Goal: Task Accomplishment & Management: Use online tool/utility

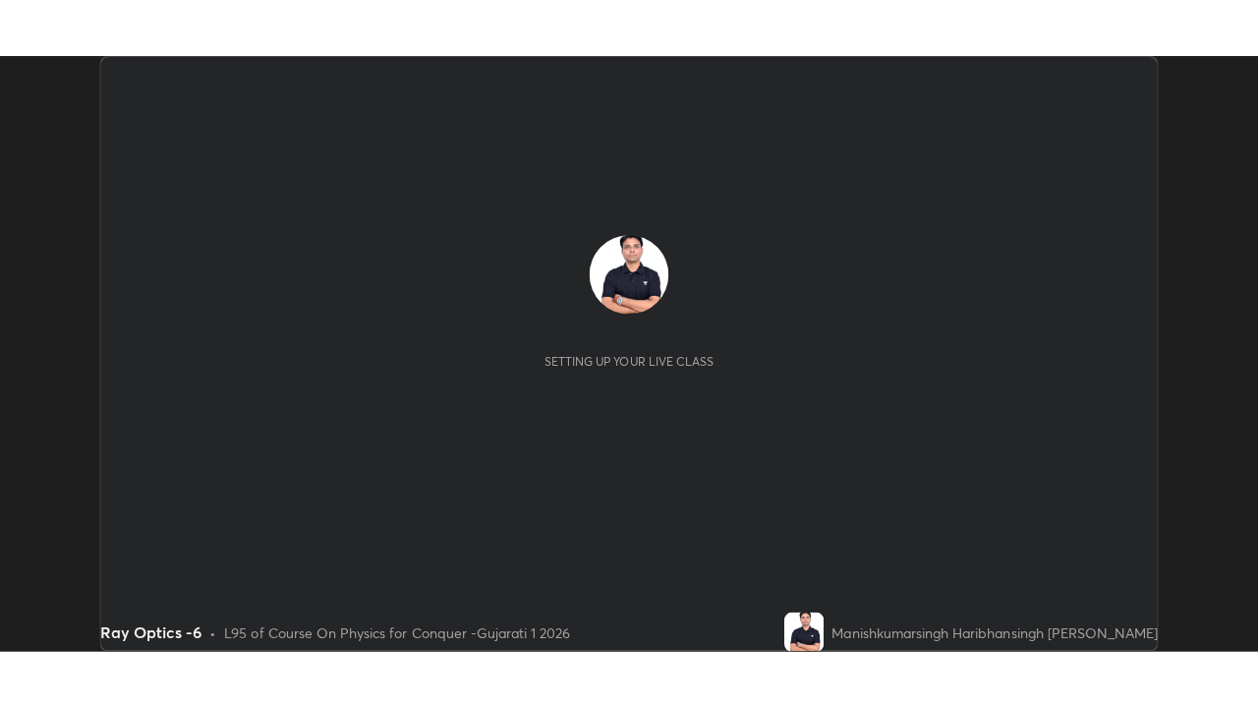
scroll to position [592, 1249]
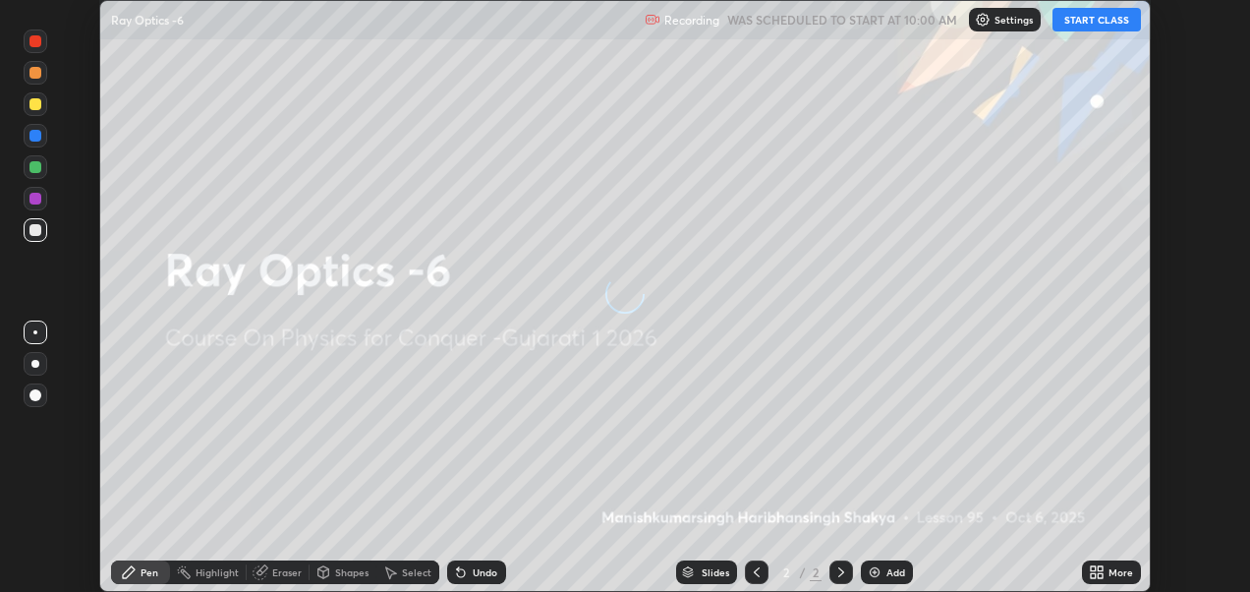
click at [1101, 19] on button "START CLASS" at bounding box center [1096, 20] width 88 height 24
click at [1093, 568] on icon at bounding box center [1093, 568] width 5 height 5
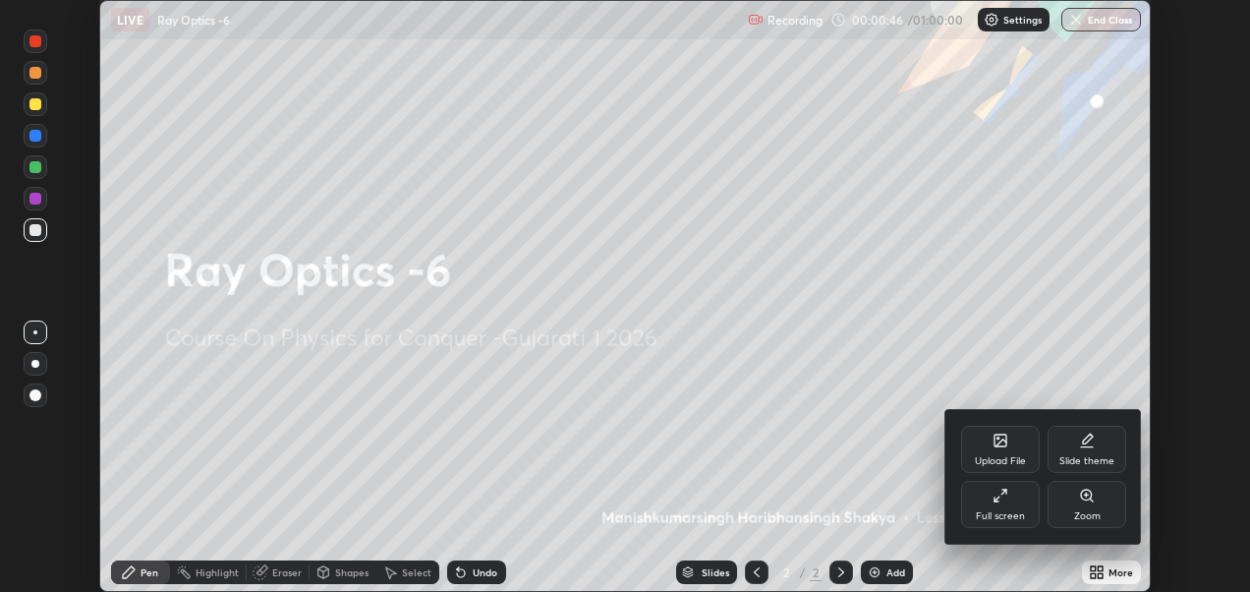
click at [999, 492] on icon at bounding box center [1000, 495] width 16 height 16
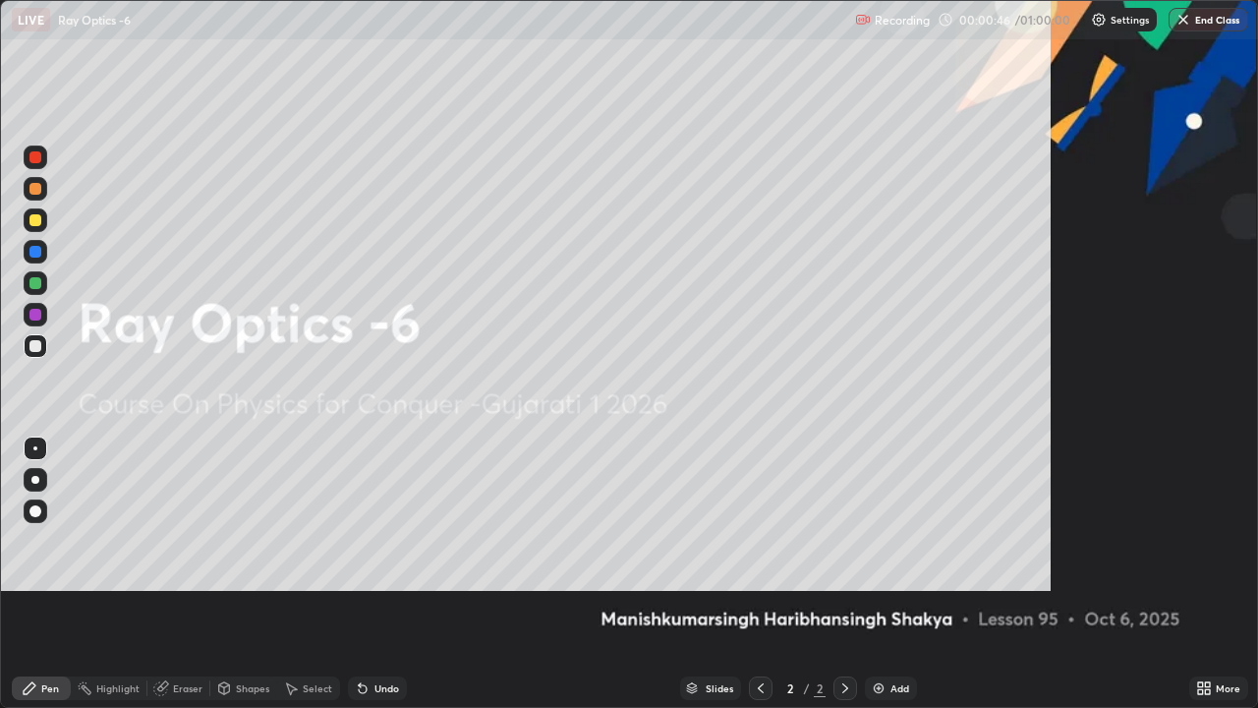
scroll to position [708, 1258]
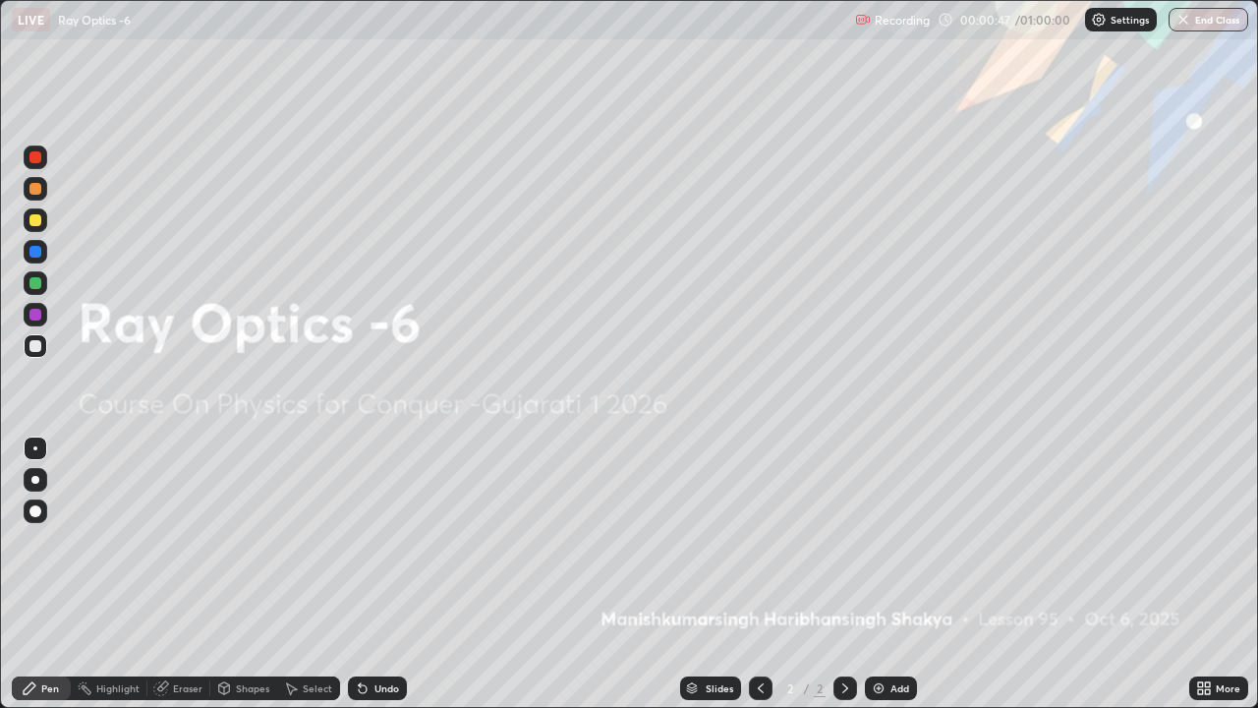
click at [890, 591] on div "Add" at bounding box center [899, 688] width 19 height 10
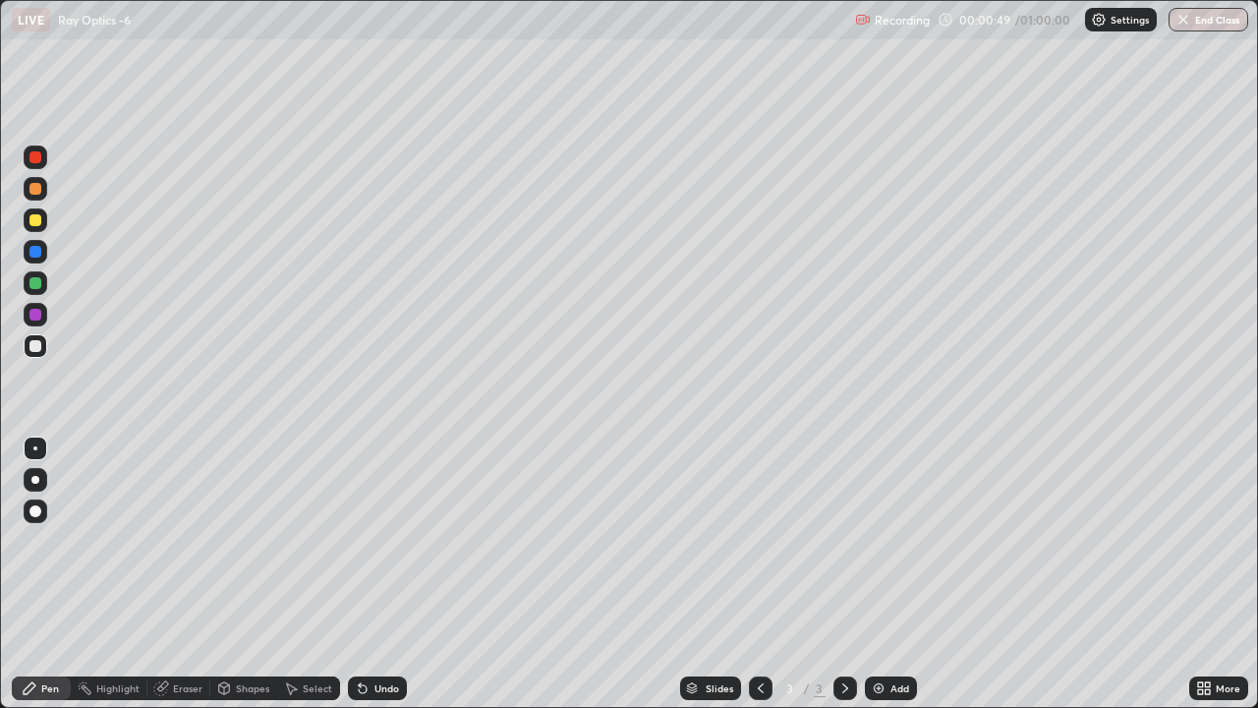
click at [1200, 591] on icon at bounding box center [1200, 691] width 5 height 5
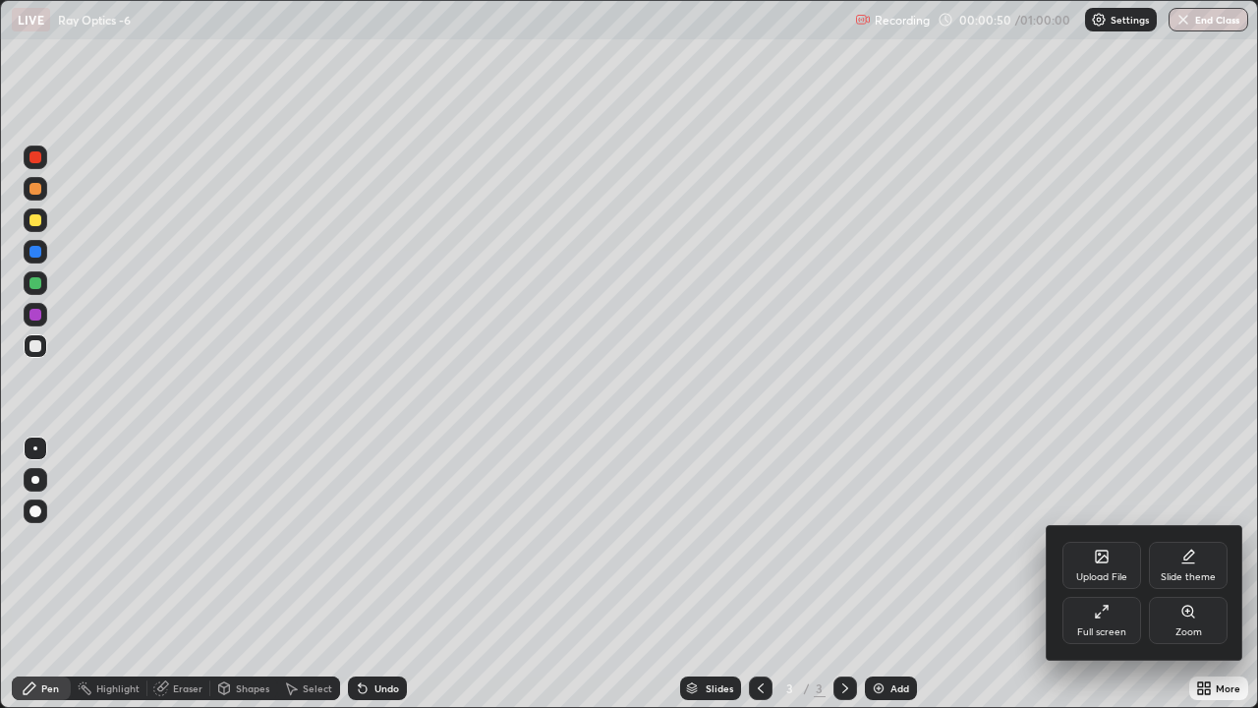
click at [1188, 560] on icon at bounding box center [1188, 556] width 16 height 16
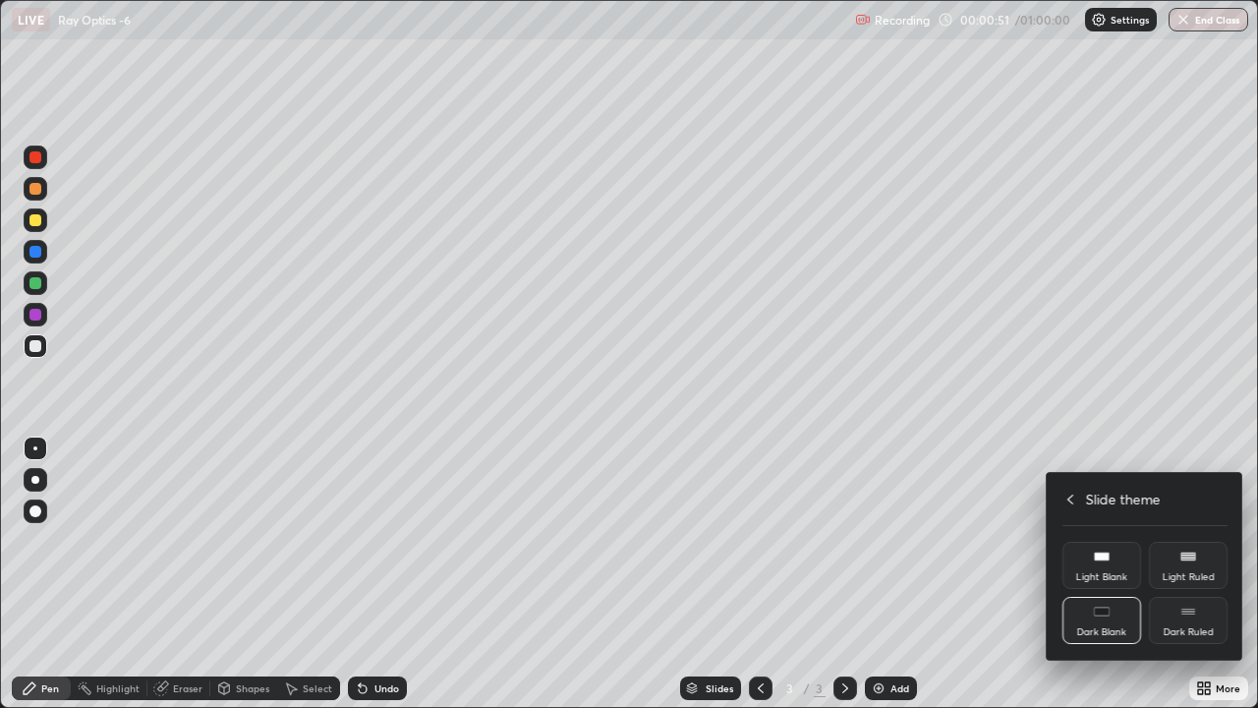
click at [1183, 591] on div "Dark Ruled" at bounding box center [1188, 619] width 79 height 47
click at [1070, 498] on icon at bounding box center [1070, 499] width 16 height 16
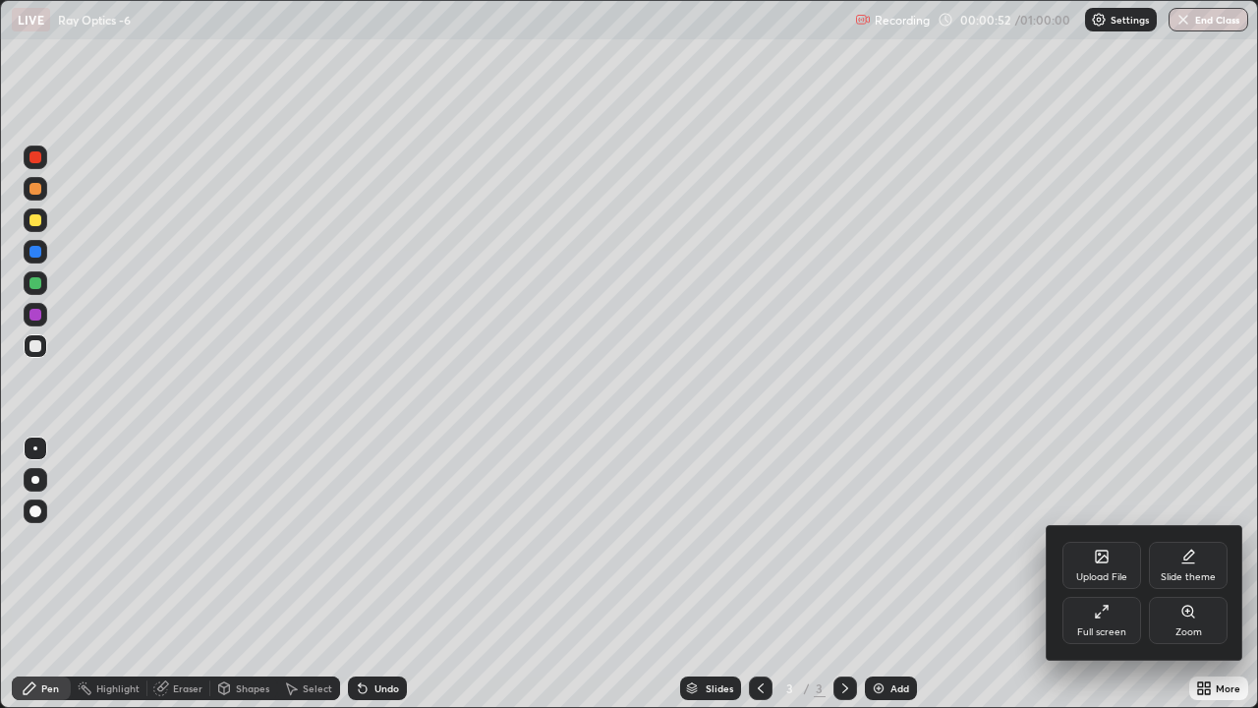
click at [983, 591] on div at bounding box center [629, 354] width 1258 height 708
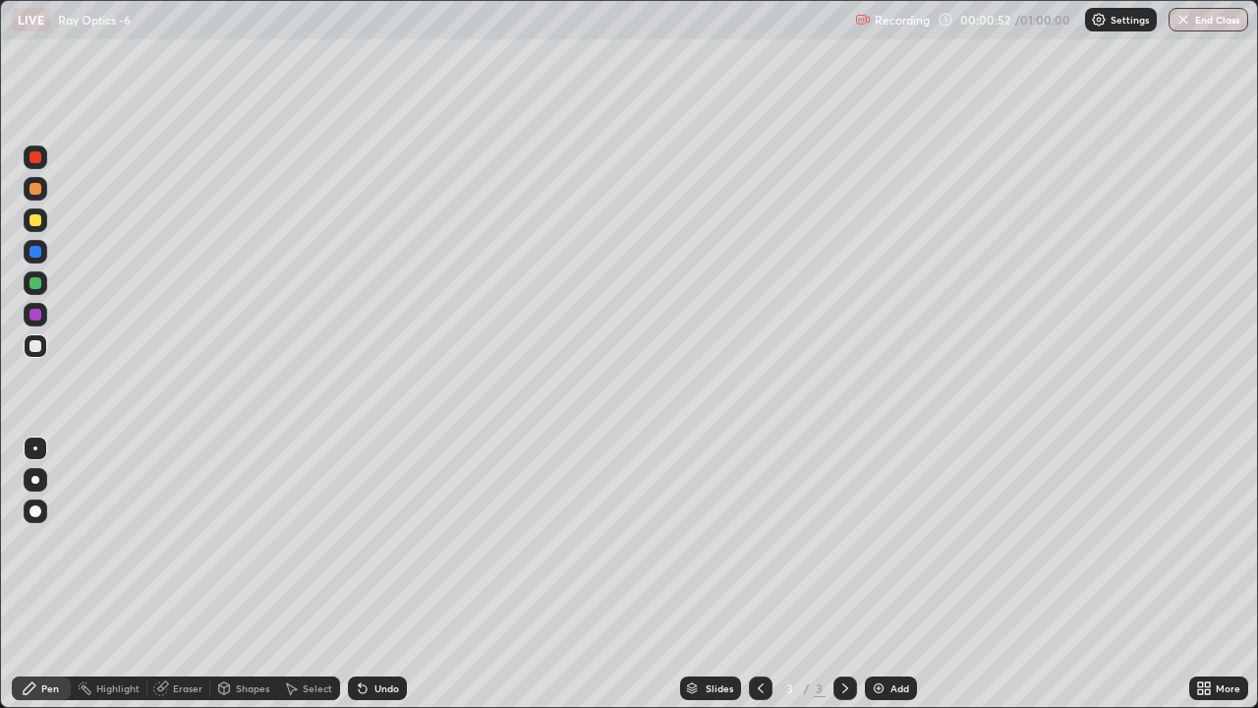
click at [898, 591] on div "Add" at bounding box center [899, 688] width 19 height 10
click at [36, 511] on div at bounding box center [35, 511] width 12 height 12
click at [35, 190] on div at bounding box center [35, 189] width 12 height 12
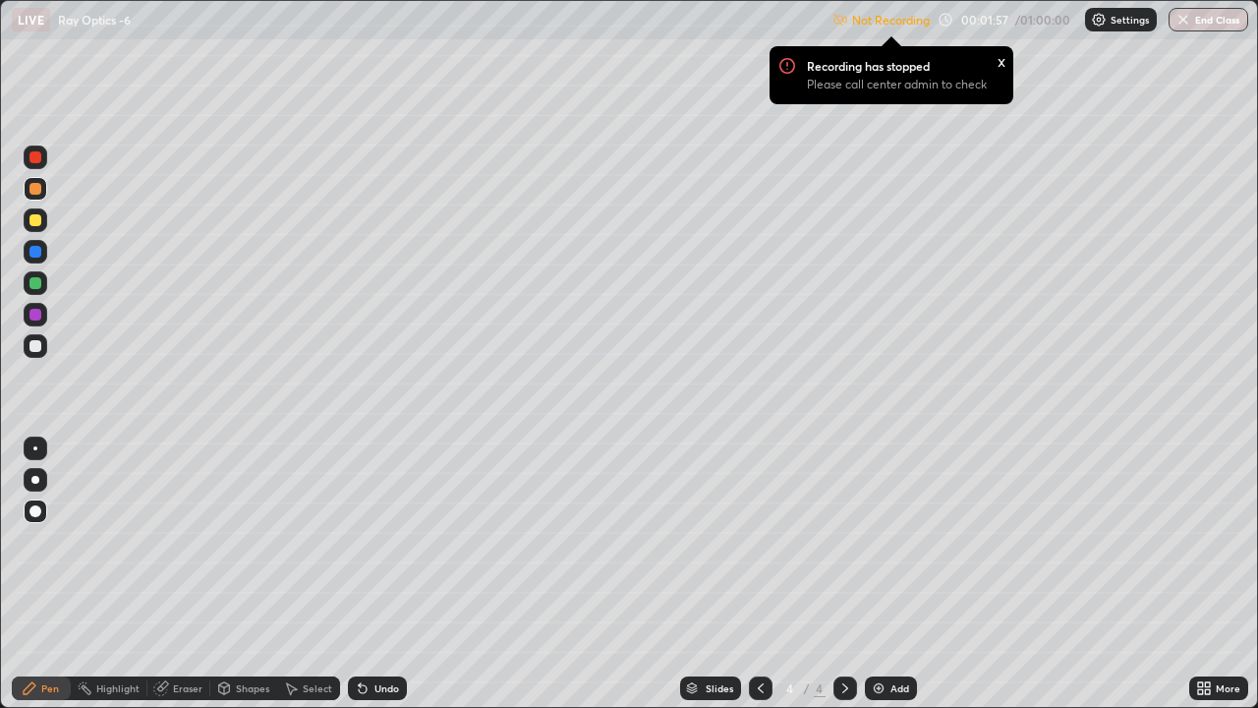
click at [1127, 22] on p "Settings" at bounding box center [1129, 20] width 38 height 10
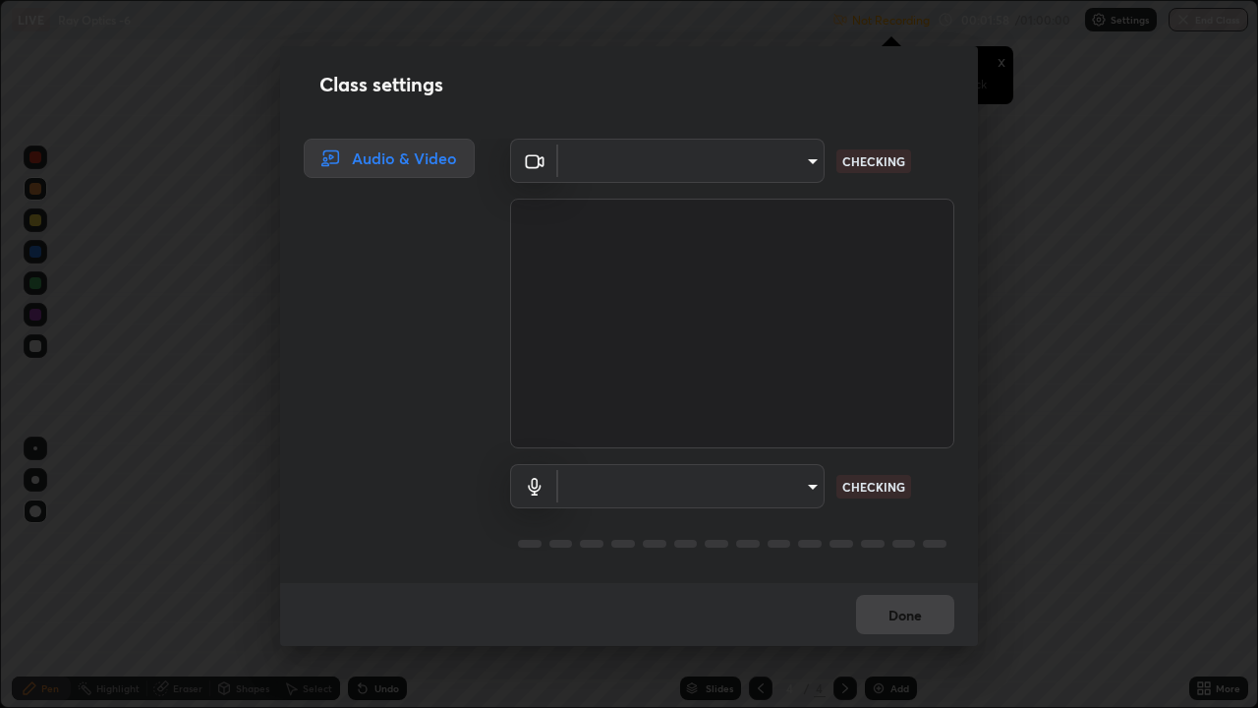
type input "2d2e2489656aed81fa1717d56b5087f64160cedd5dfe9d71df32aea02503d73d"
type input "default"
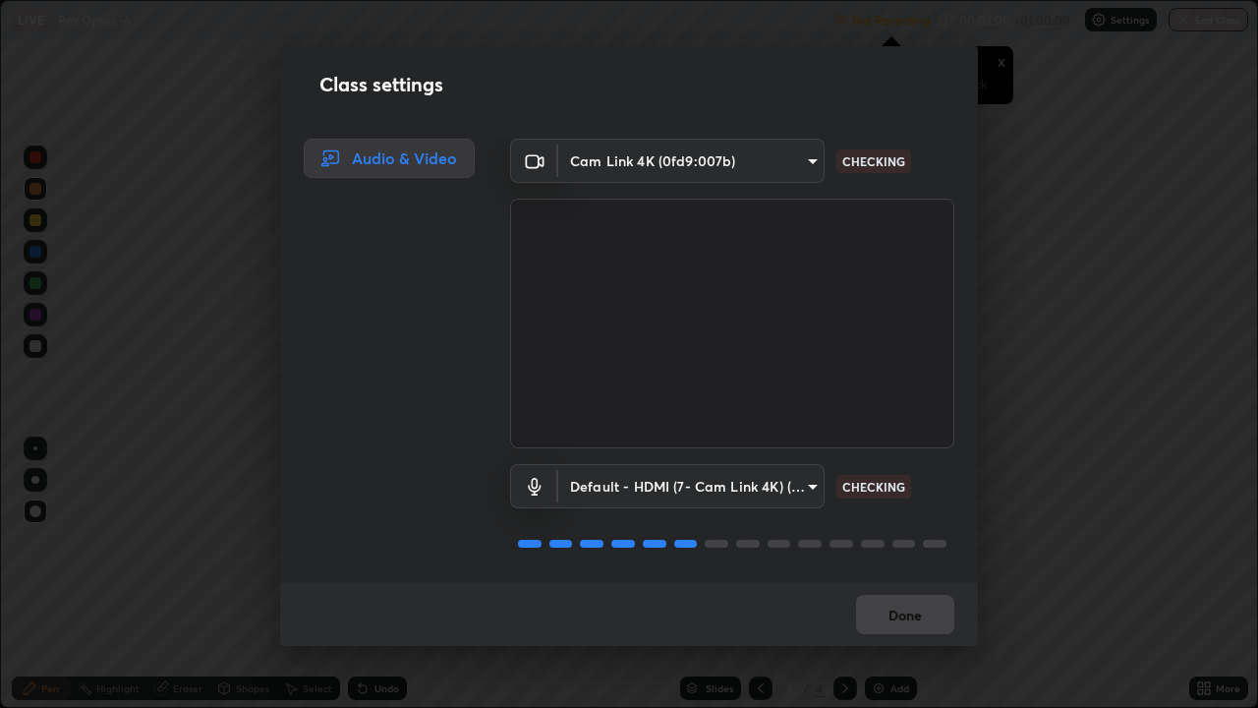
scroll to position [2, 0]
click at [900, 591] on button "Done" at bounding box center [905, 614] width 98 height 39
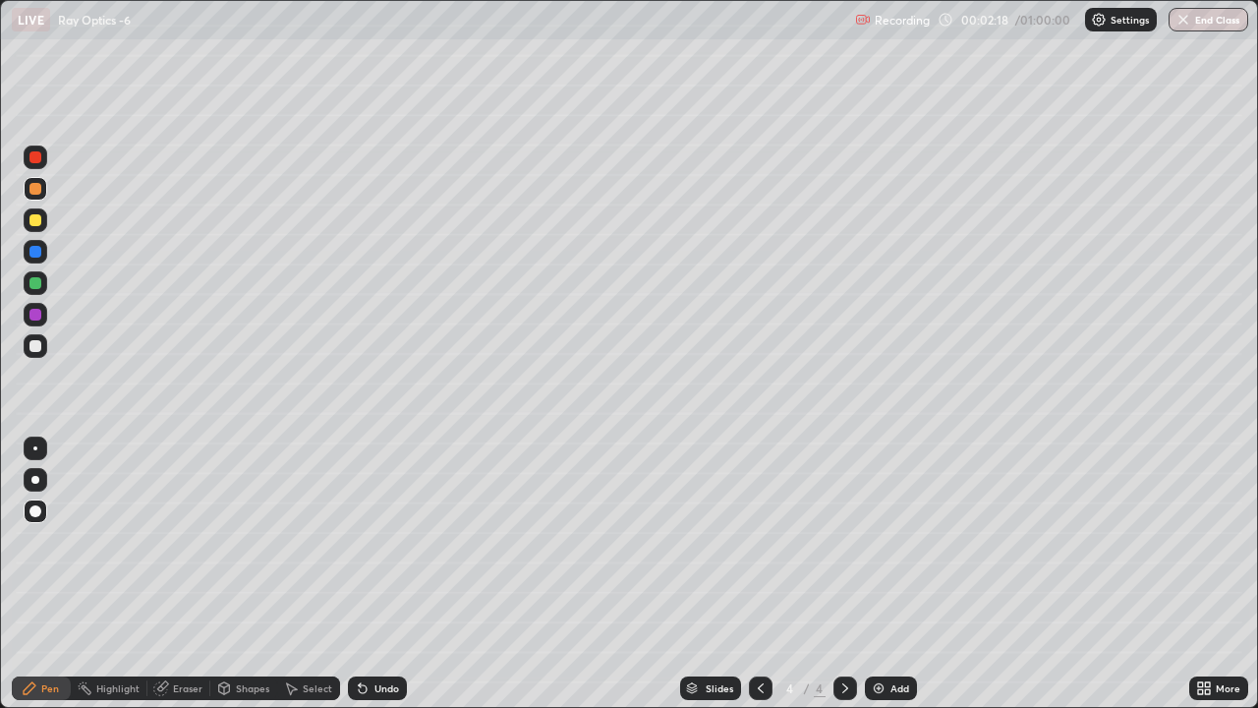
click at [1200, 591] on icon at bounding box center [1200, 684] width 5 height 5
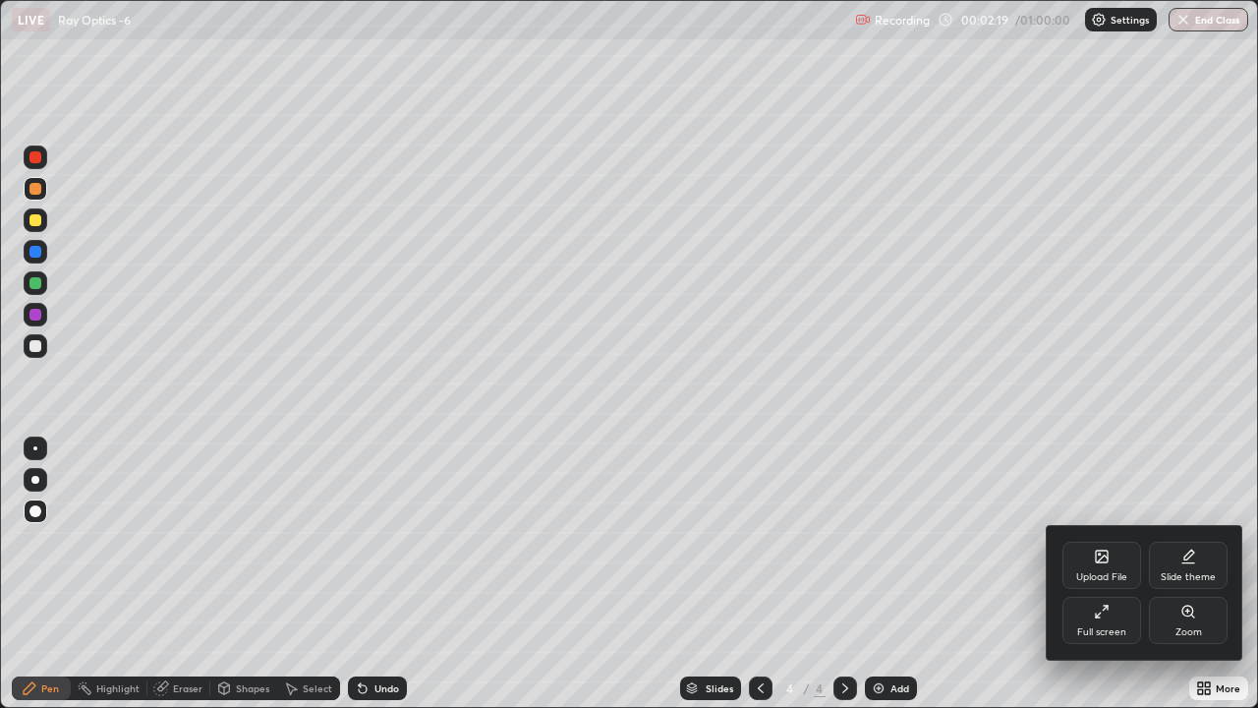
click at [1108, 572] on div "Upload File" at bounding box center [1101, 577] width 51 height 10
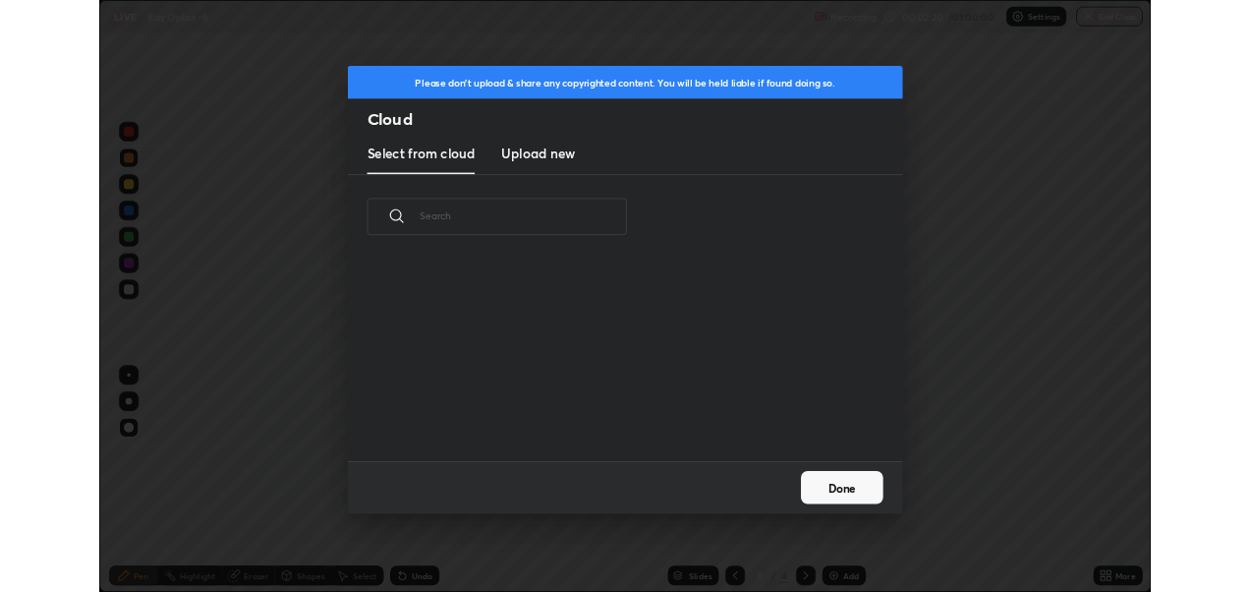
scroll to position [242, 631]
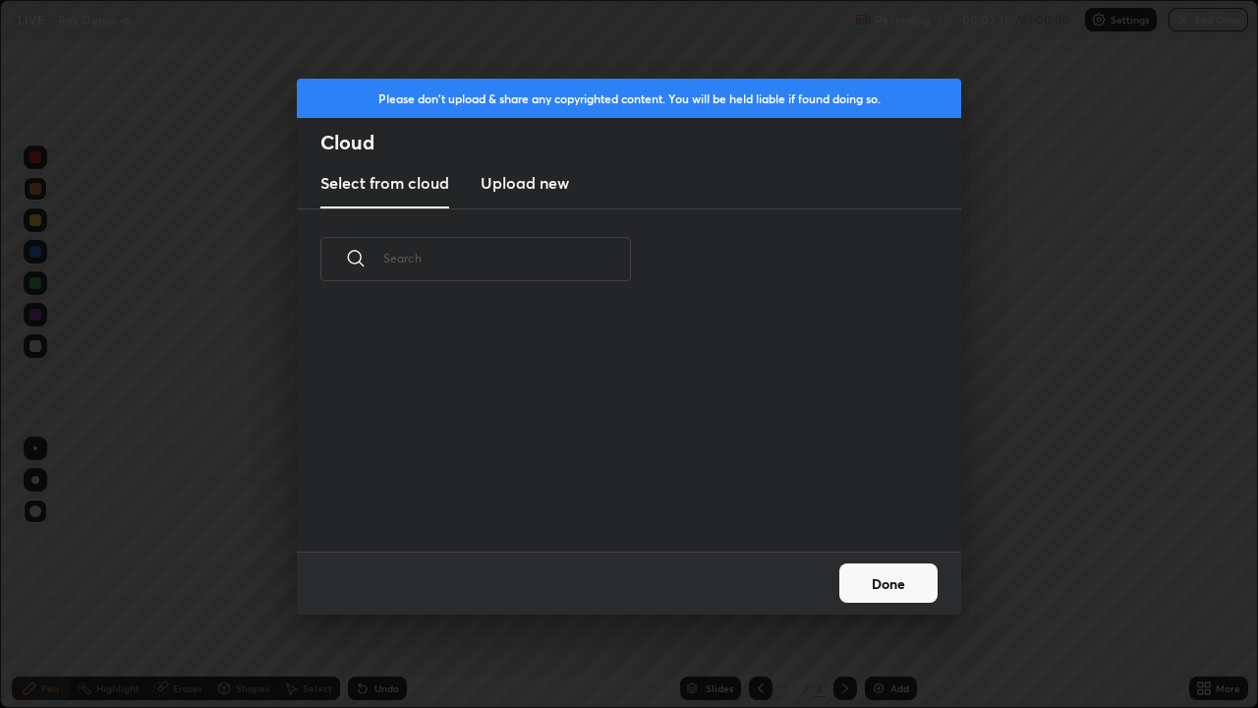
click at [542, 175] on h3 "Upload new" at bounding box center [525, 183] width 88 height 24
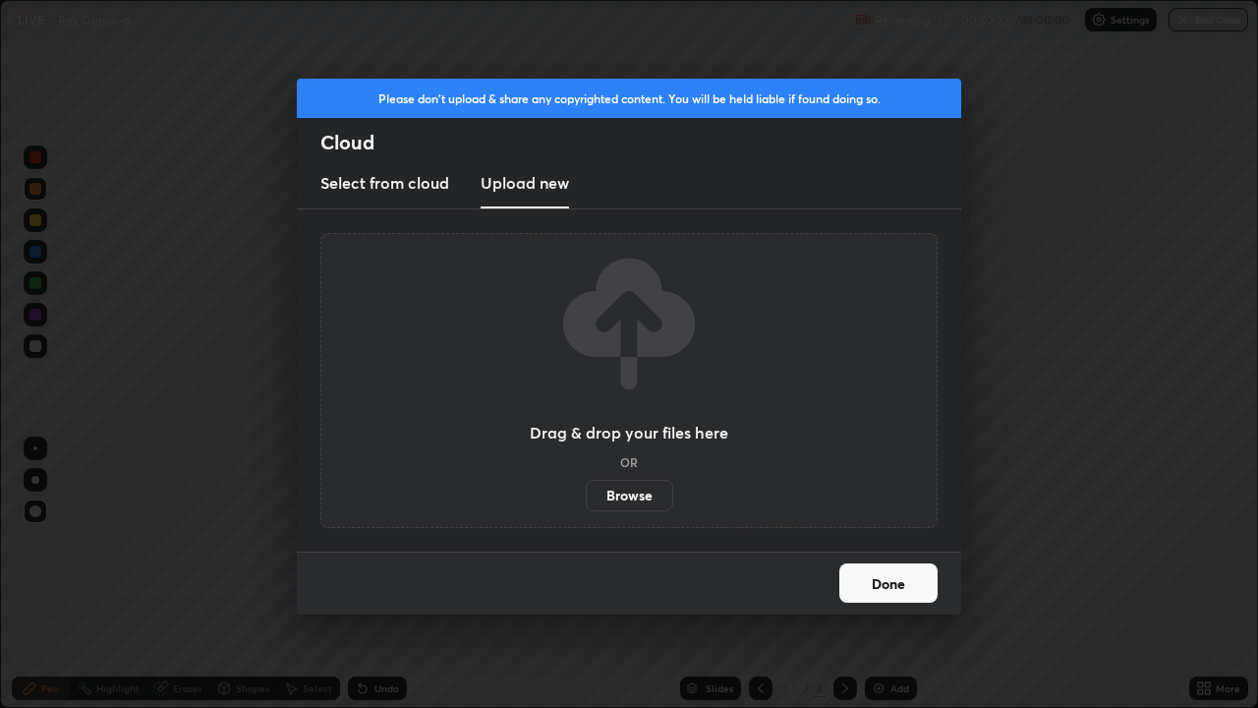
click at [642, 491] on label "Browse" at bounding box center [629, 495] width 87 height 31
click at [586, 491] on input "Browse" at bounding box center [586, 495] width 0 height 31
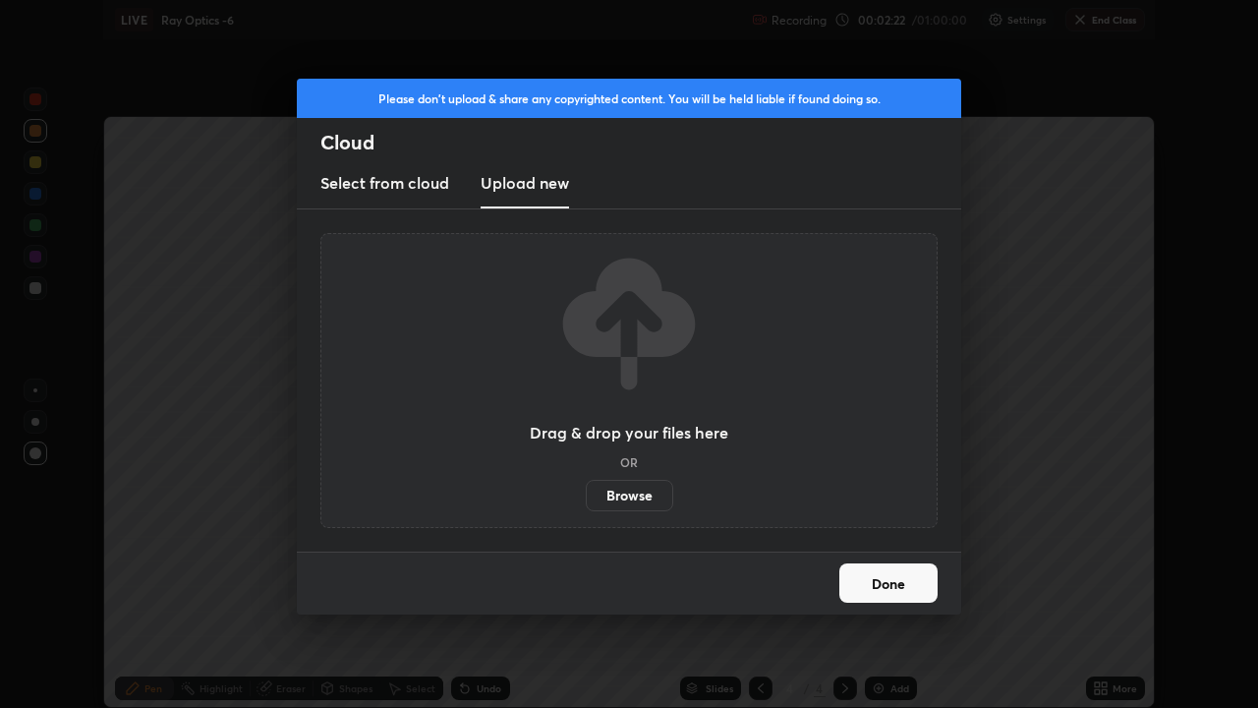
scroll to position [97673, 97015]
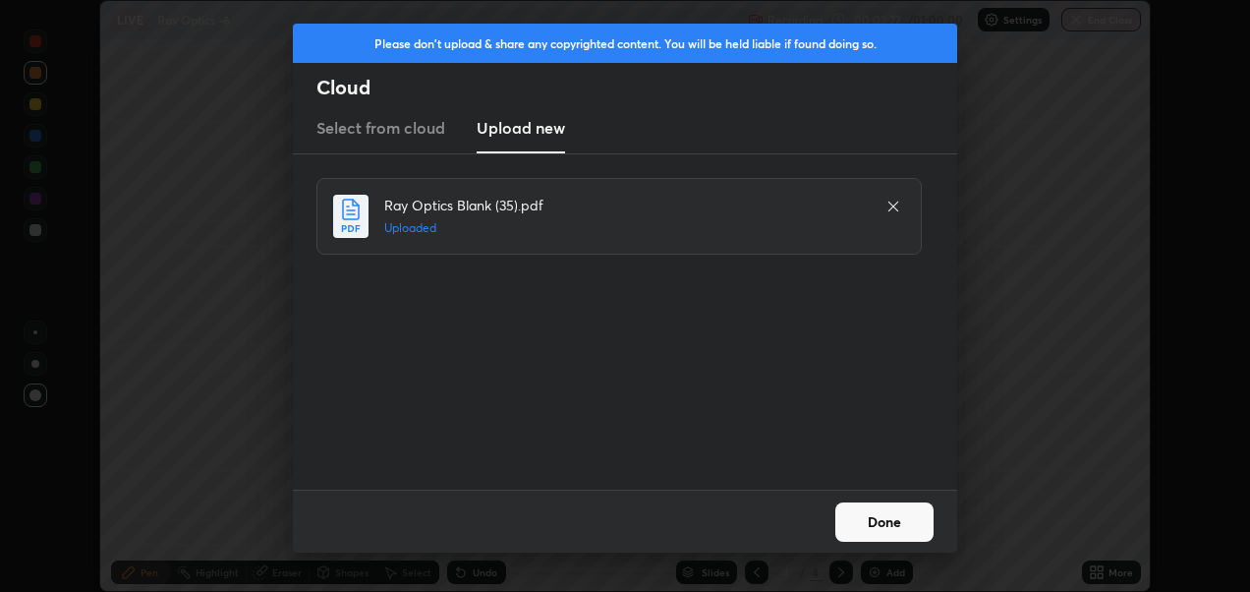
click at [892, 522] on button "Done" at bounding box center [884, 521] width 98 height 39
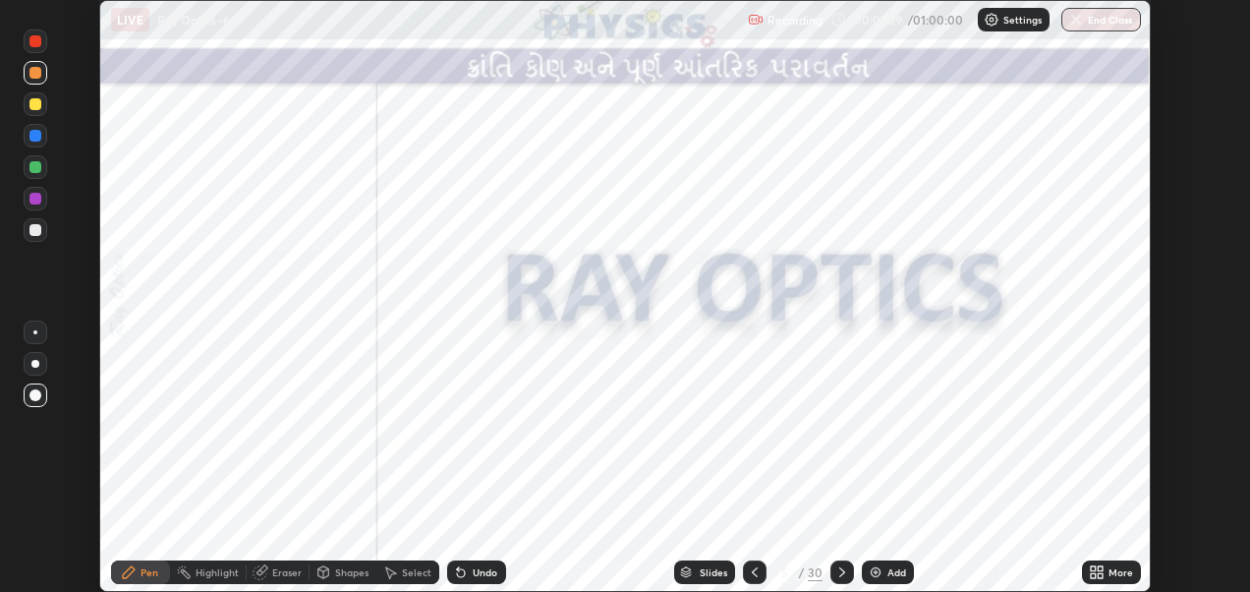
click at [753, 572] on icon at bounding box center [755, 572] width 16 height 16
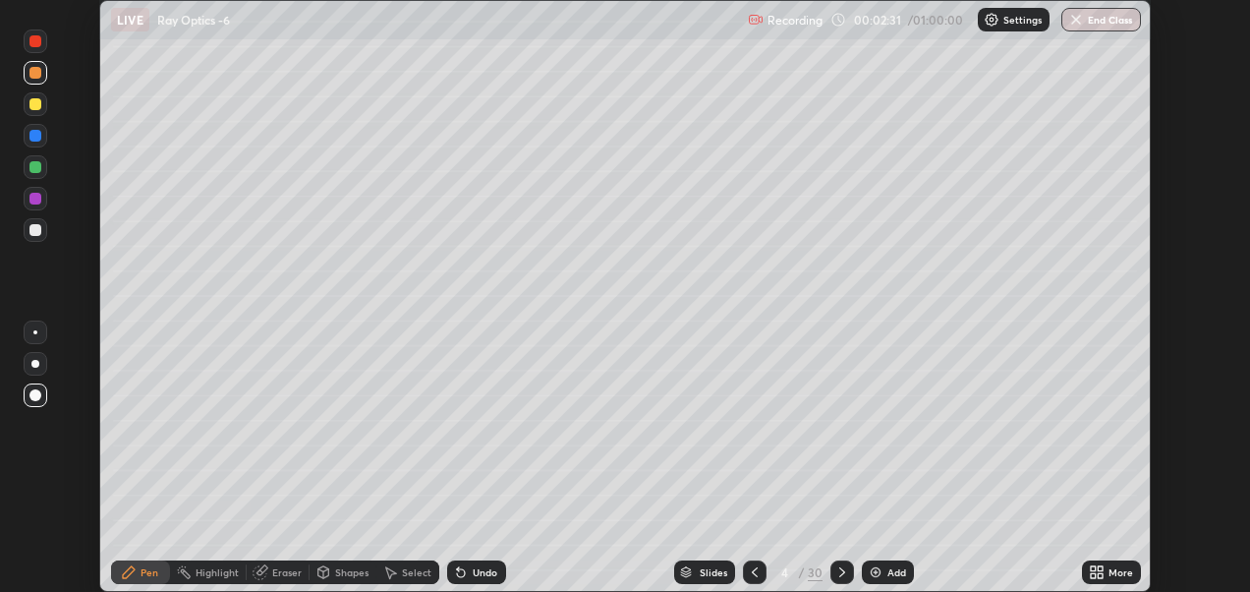
click at [1098, 574] on icon at bounding box center [1100, 575] width 5 height 5
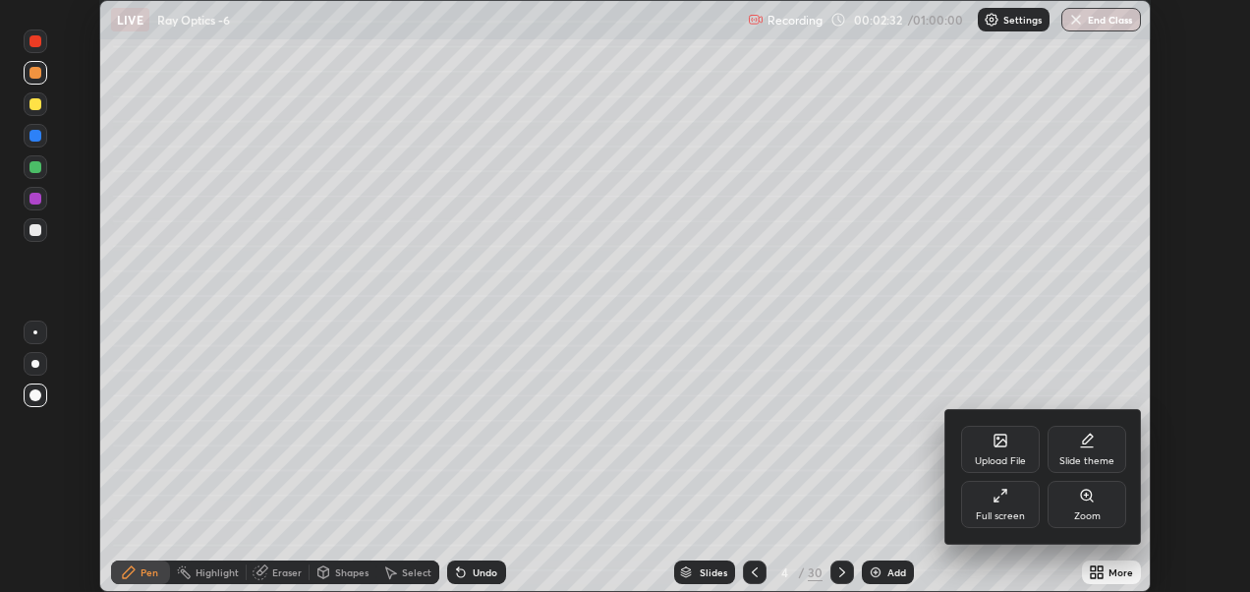
click at [1000, 501] on icon at bounding box center [1000, 495] width 16 height 16
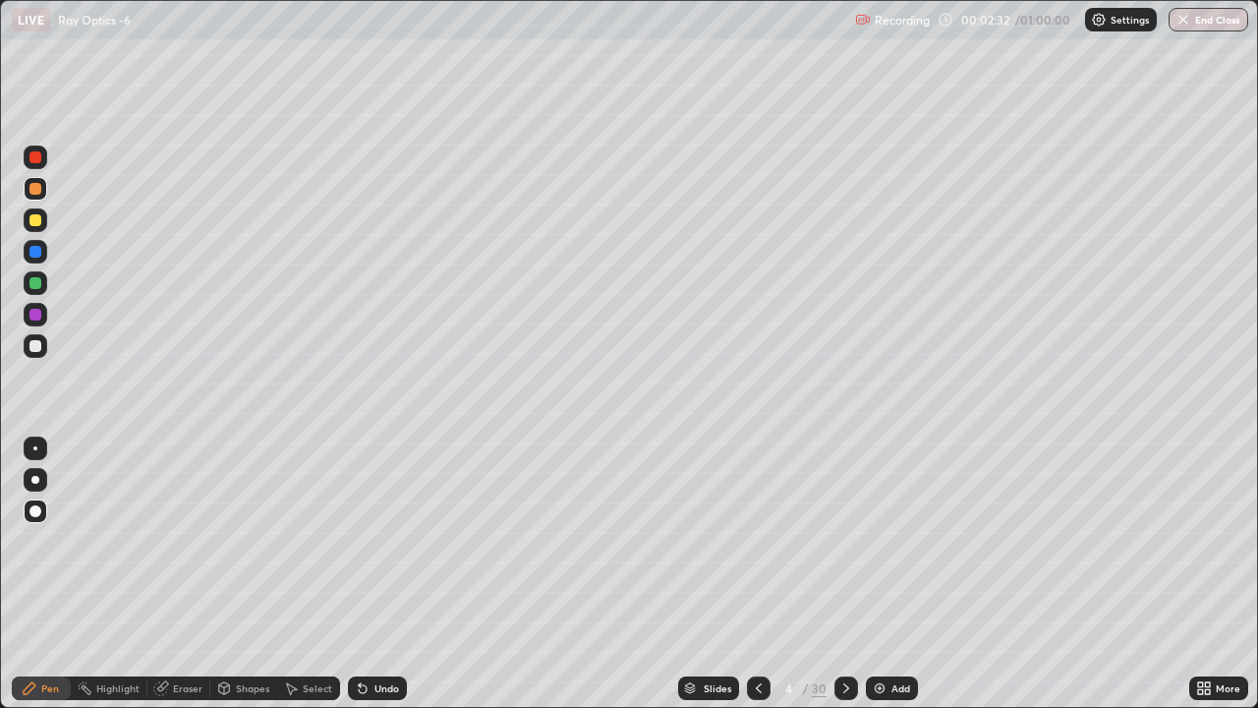
scroll to position [708, 1258]
click at [378, 591] on div "Undo" at bounding box center [386, 688] width 25 height 10
click at [32, 215] on div at bounding box center [35, 220] width 12 height 12
click at [245, 591] on div "Shapes" at bounding box center [243, 688] width 67 height 24
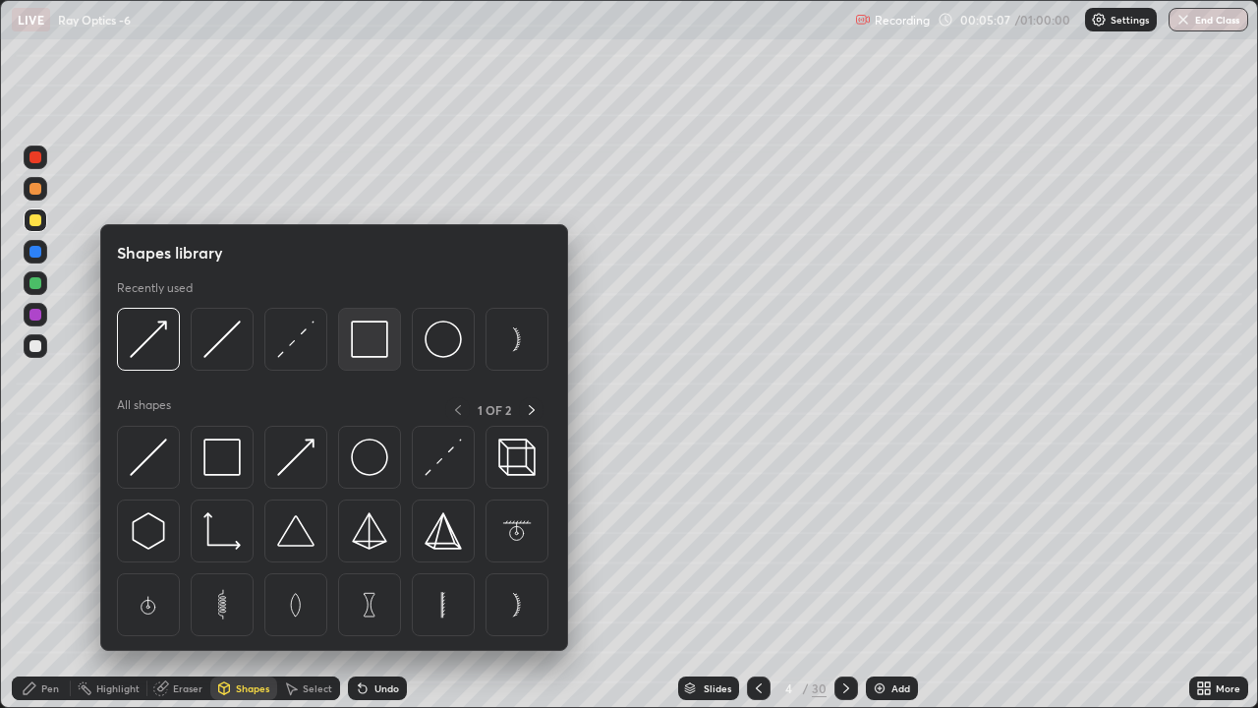
click at [371, 347] on img at bounding box center [369, 338] width 37 height 37
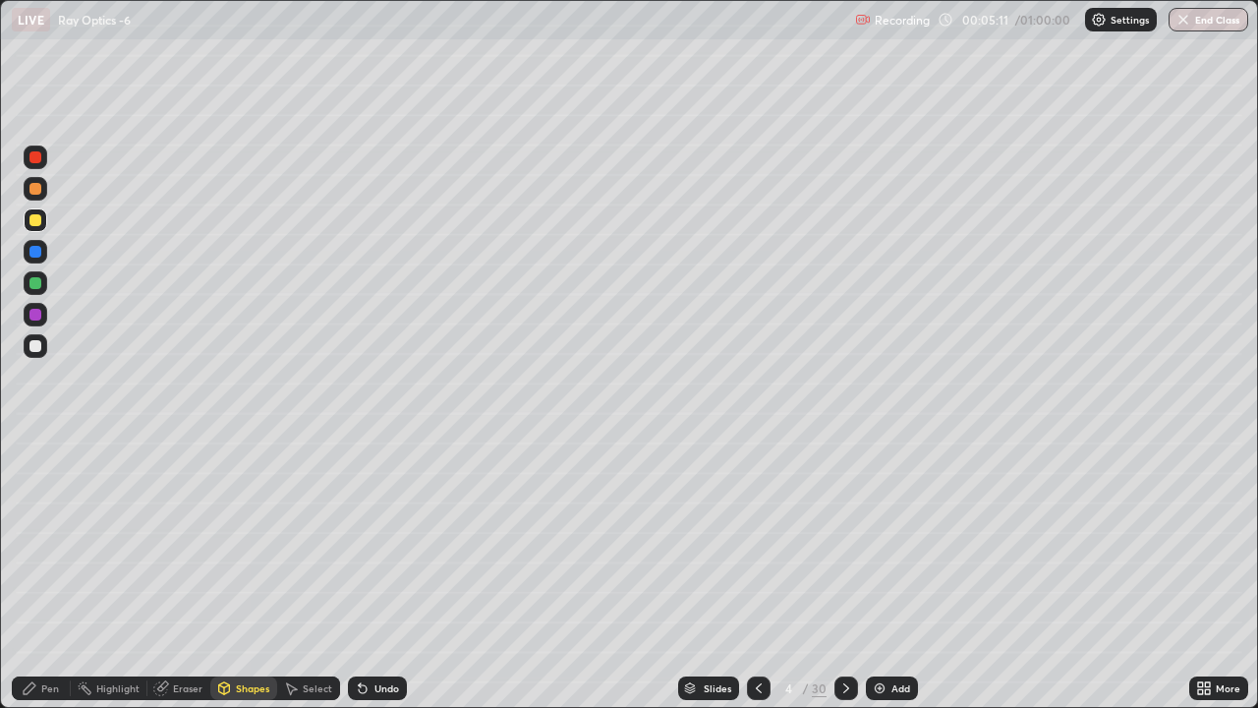
click at [382, 591] on div "Undo" at bounding box center [377, 688] width 59 height 24
click at [46, 591] on div "Pen" at bounding box center [41, 688] width 59 height 24
click at [115, 591] on div "Highlight" at bounding box center [109, 688] width 77 height 24
click at [35, 591] on icon at bounding box center [35, 628] width 12 height 0
click at [36, 346] on div at bounding box center [35, 346] width 12 height 12
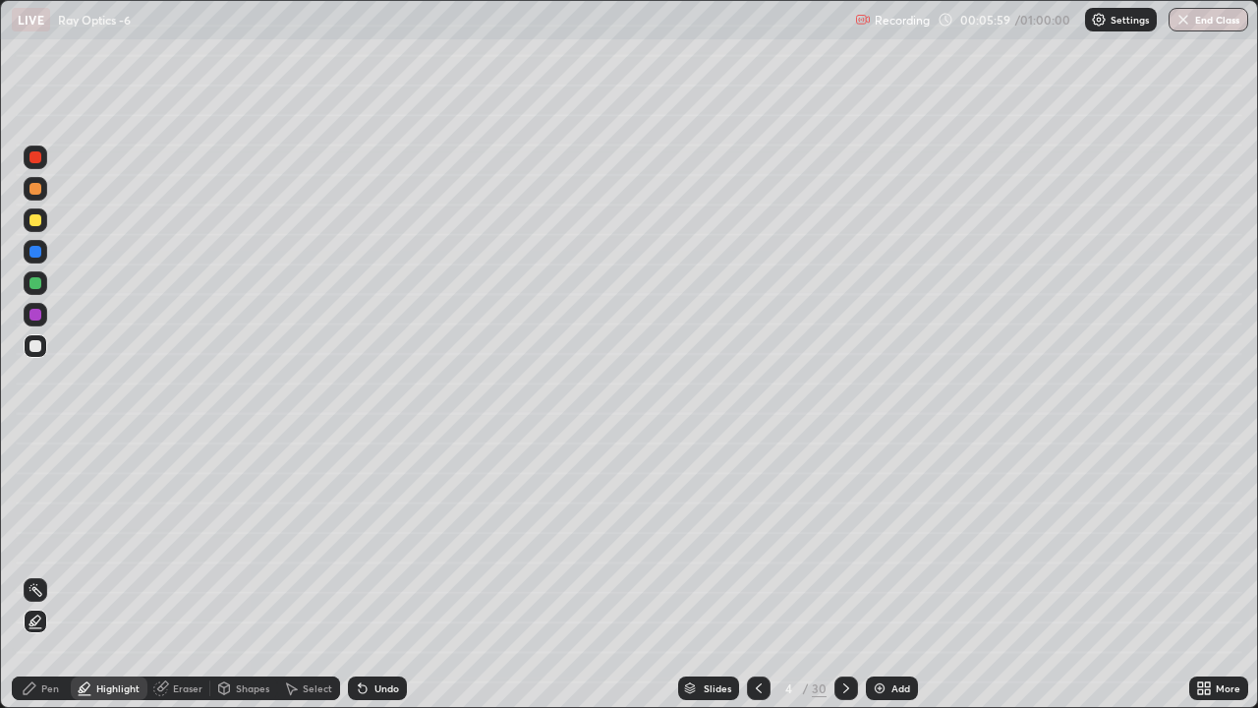
click at [46, 591] on div "Pen" at bounding box center [41, 688] width 59 height 24
click at [32, 189] on div at bounding box center [35, 189] width 12 height 12
click at [246, 591] on div "Shapes" at bounding box center [252, 688] width 33 height 10
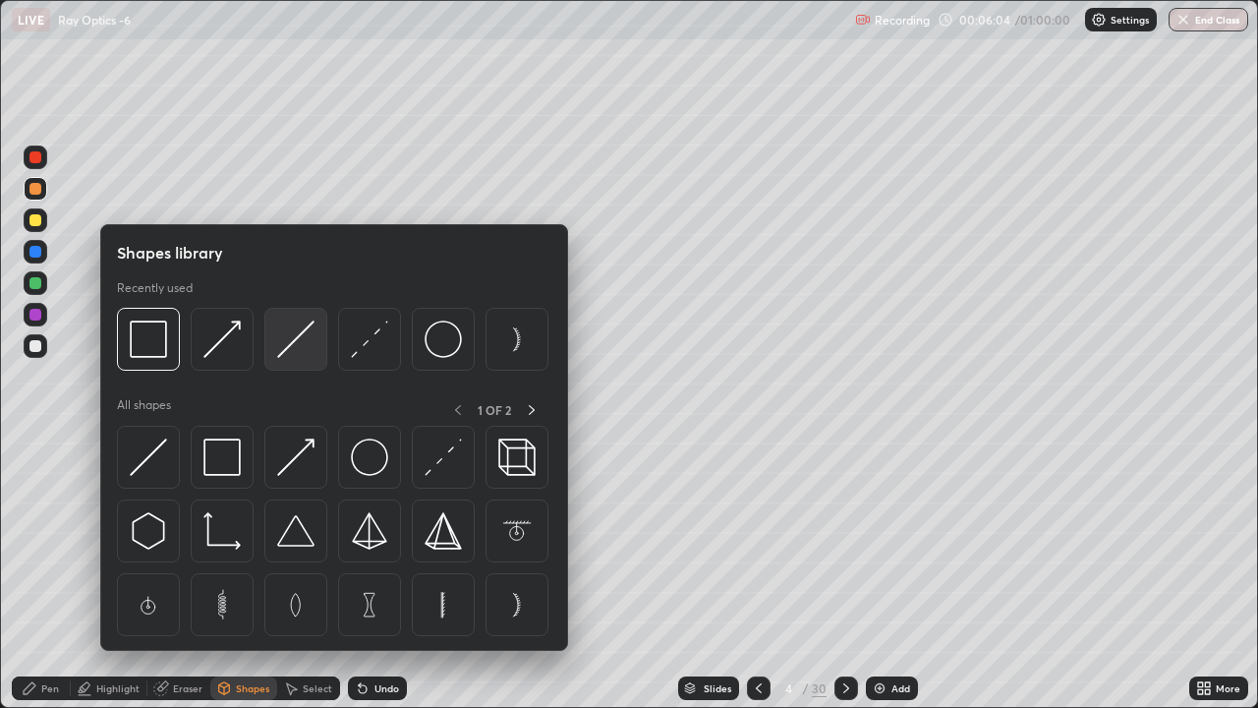
click at [295, 346] on img at bounding box center [295, 338] width 37 height 37
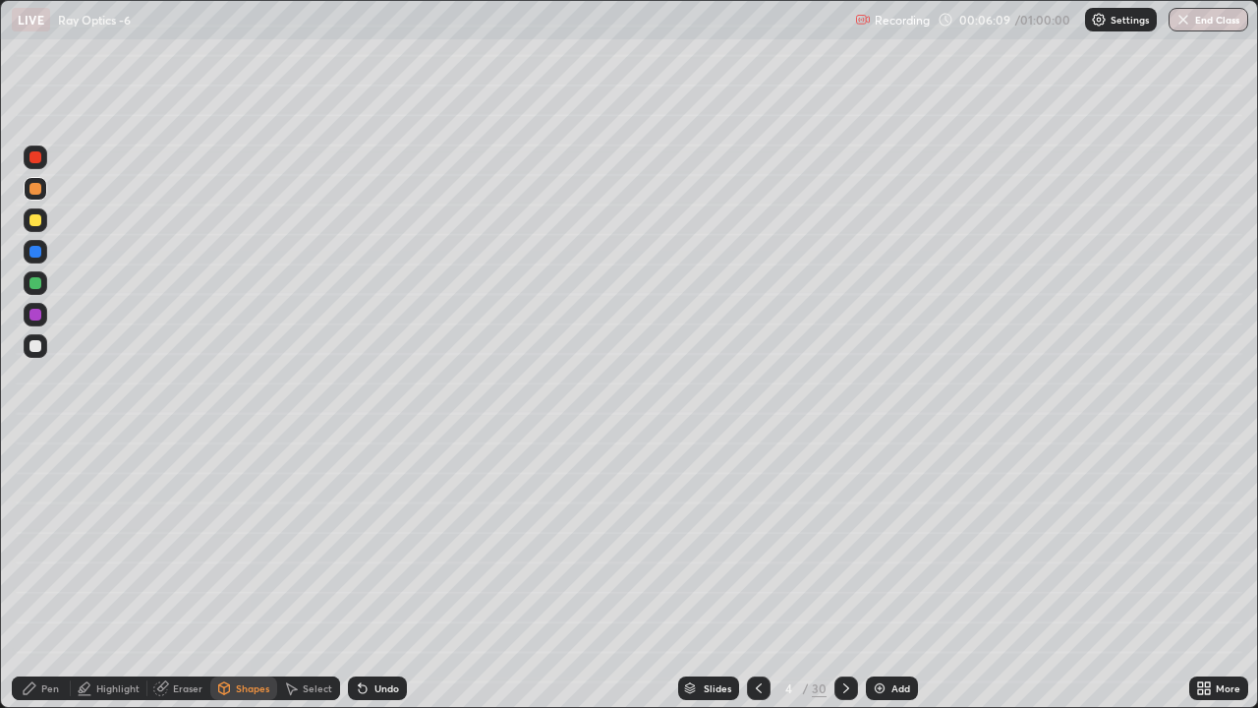
click at [239, 591] on div "Shapes" at bounding box center [252, 688] width 33 height 10
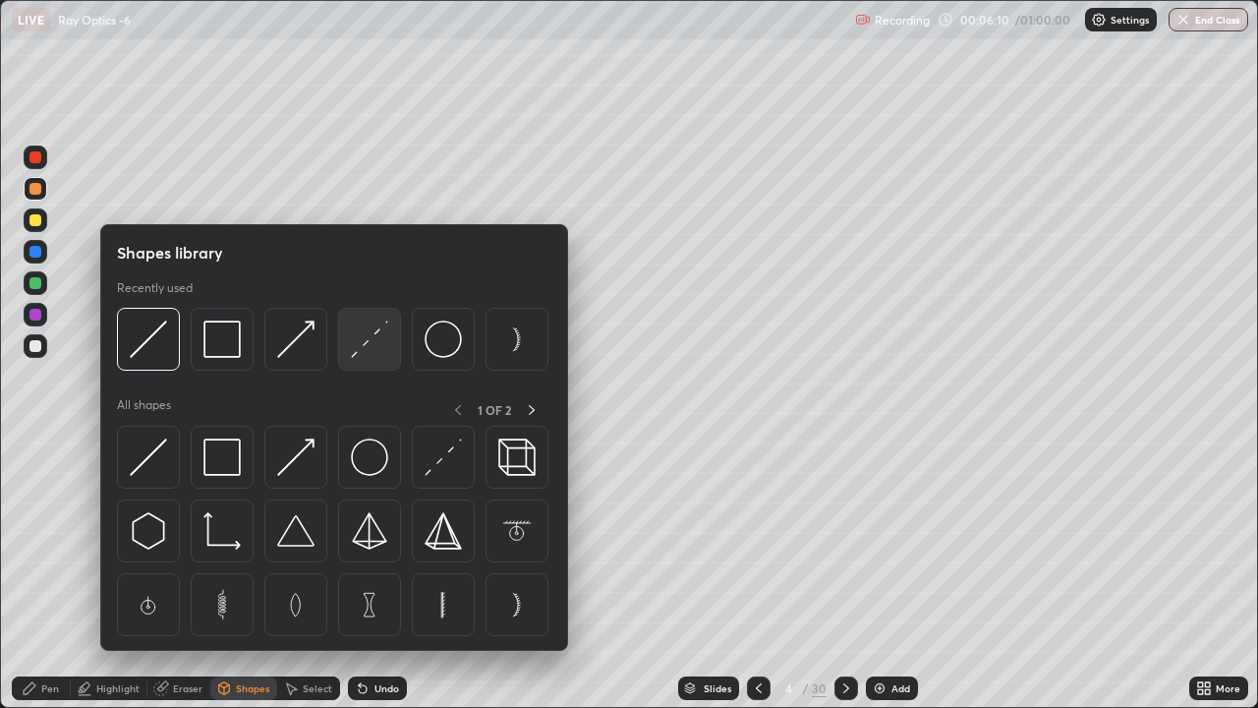
click at [375, 342] on img at bounding box center [369, 338] width 37 height 37
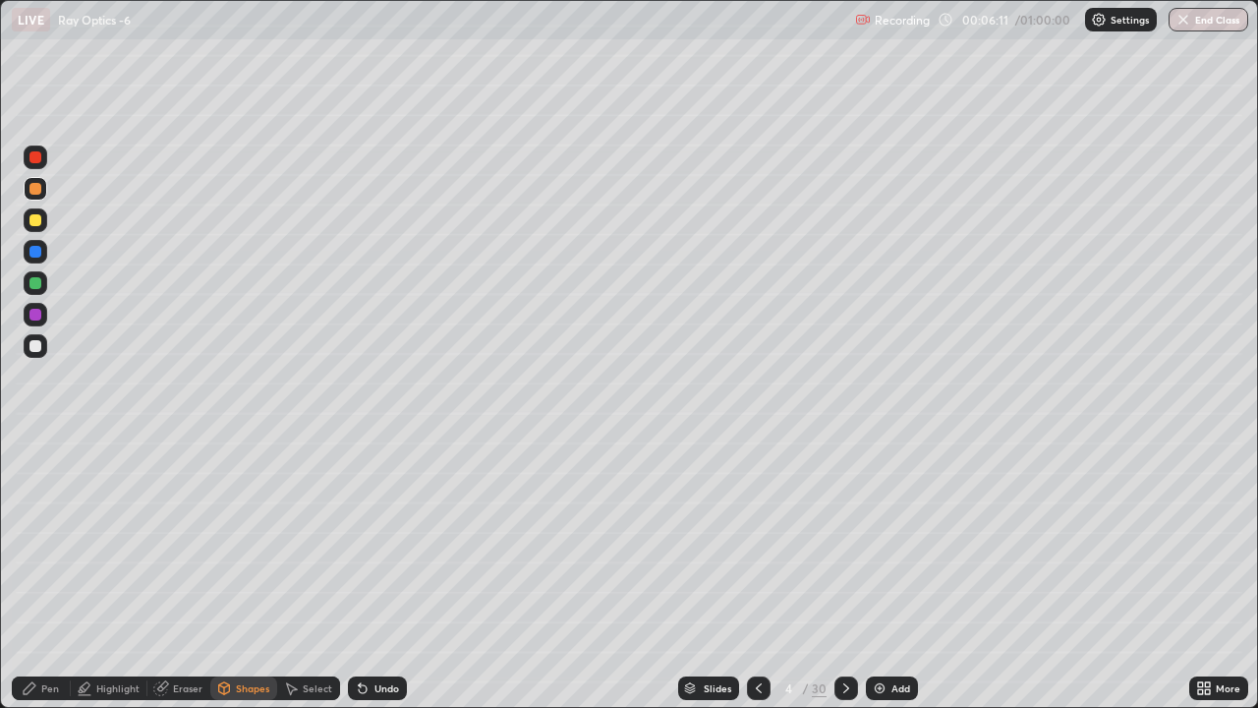
click at [33, 253] on div at bounding box center [35, 252] width 12 height 12
click at [250, 591] on div "Shapes" at bounding box center [243, 688] width 67 height 24
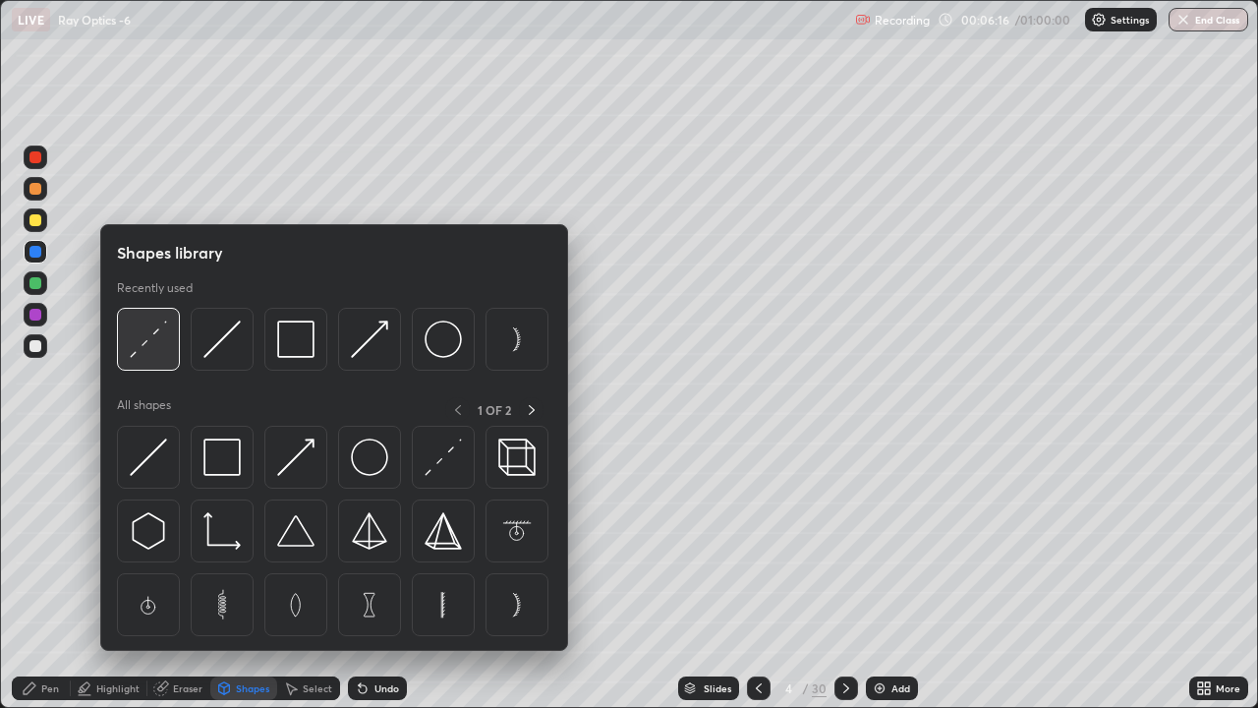
click at [151, 345] on img at bounding box center [148, 338] width 37 height 37
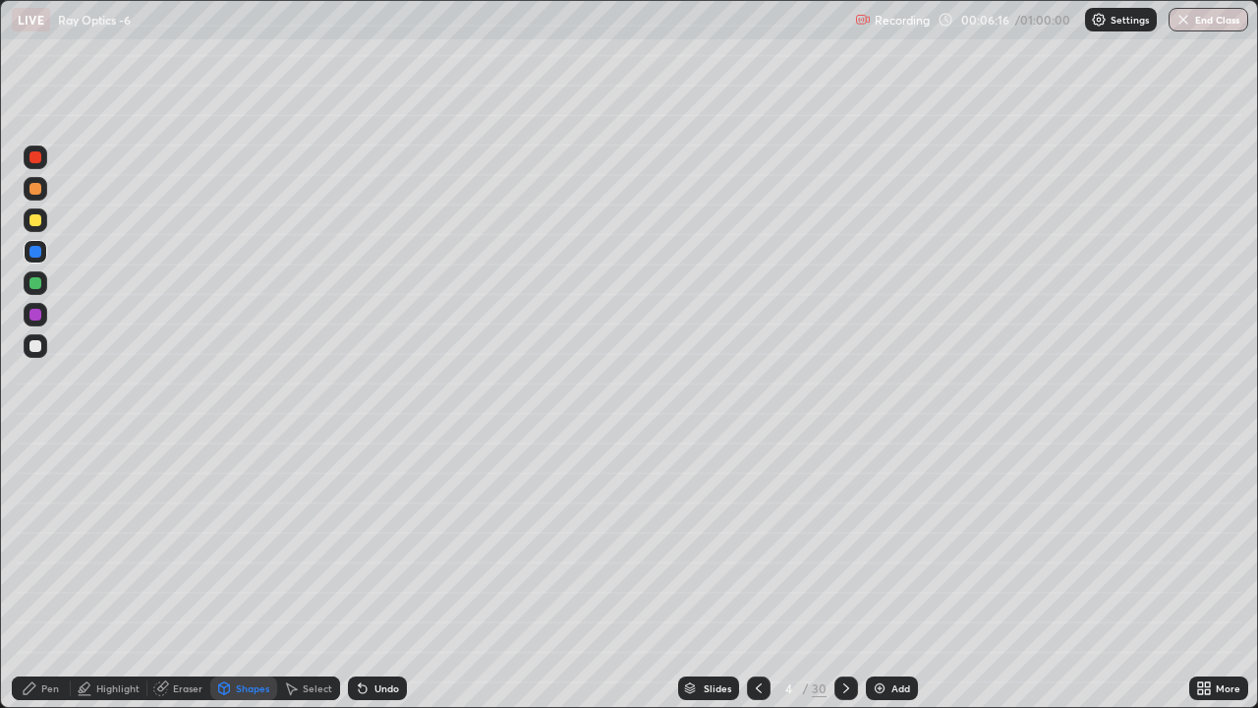
click at [29, 190] on div at bounding box center [35, 189] width 12 height 12
click at [367, 591] on div "Undo" at bounding box center [377, 688] width 59 height 24
click at [244, 591] on div "Shapes" at bounding box center [252, 688] width 33 height 10
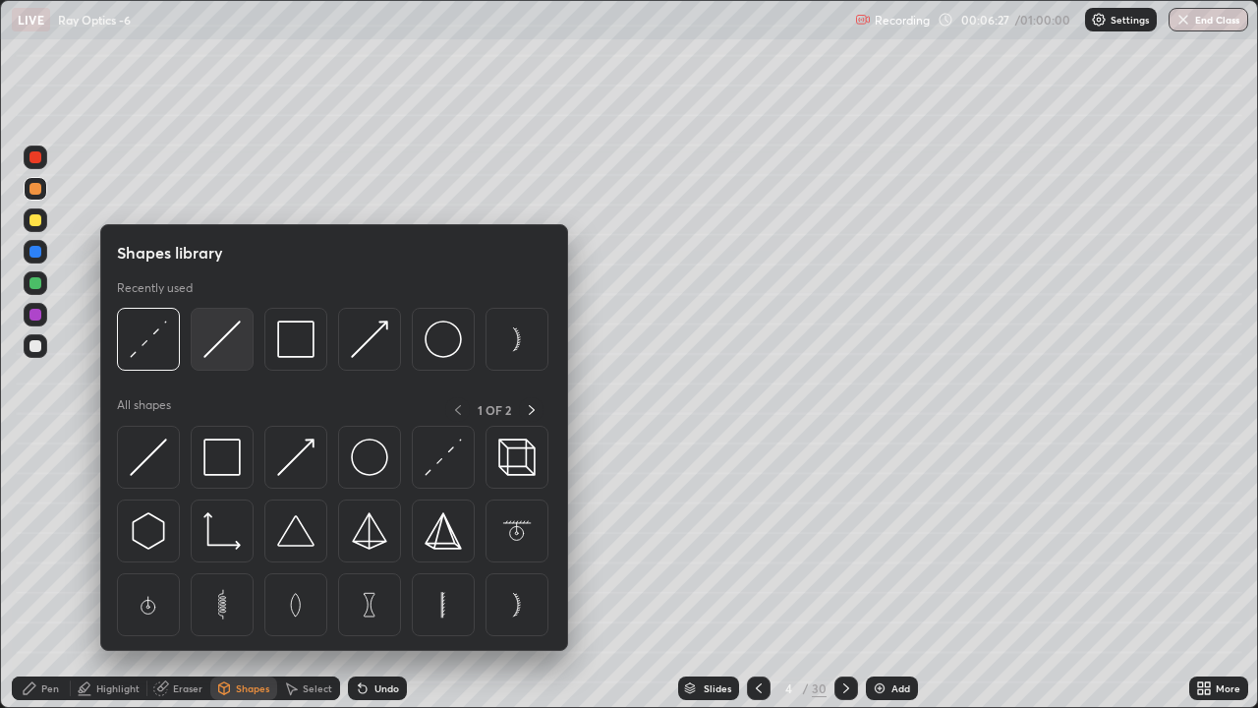
click at [213, 346] on img at bounding box center [221, 338] width 37 height 37
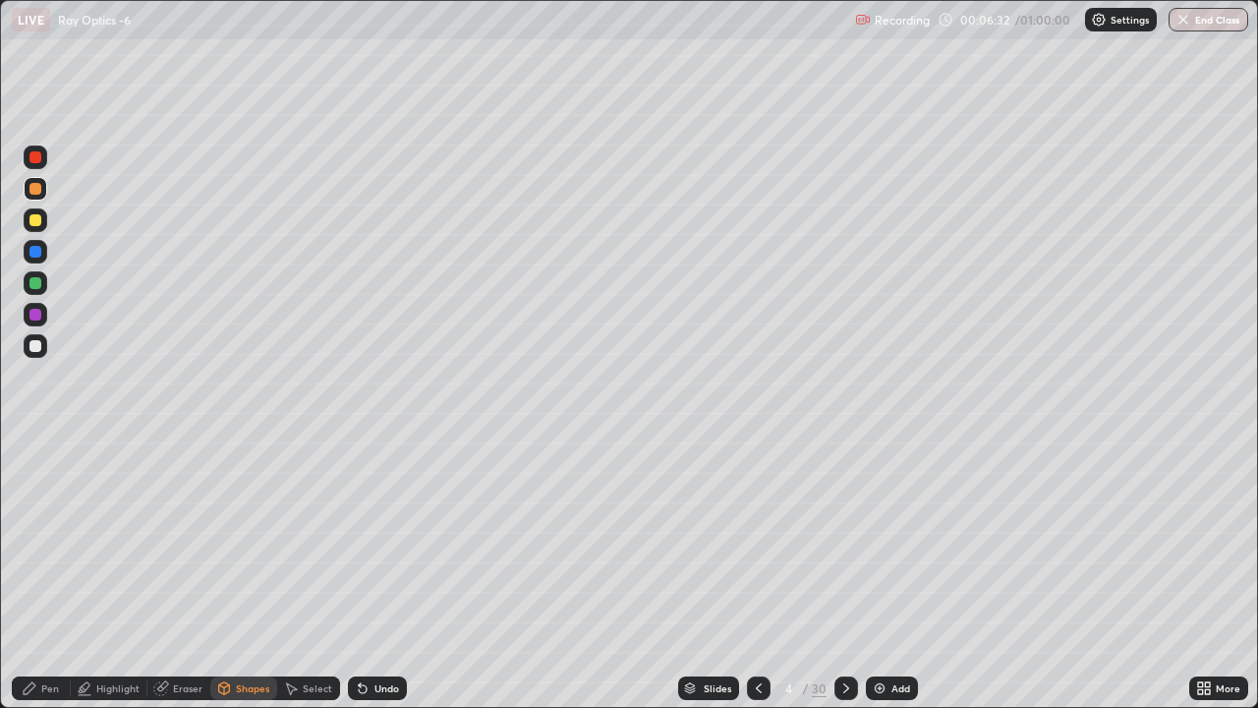
click at [236, 591] on div "Shapes" at bounding box center [252, 688] width 33 height 10
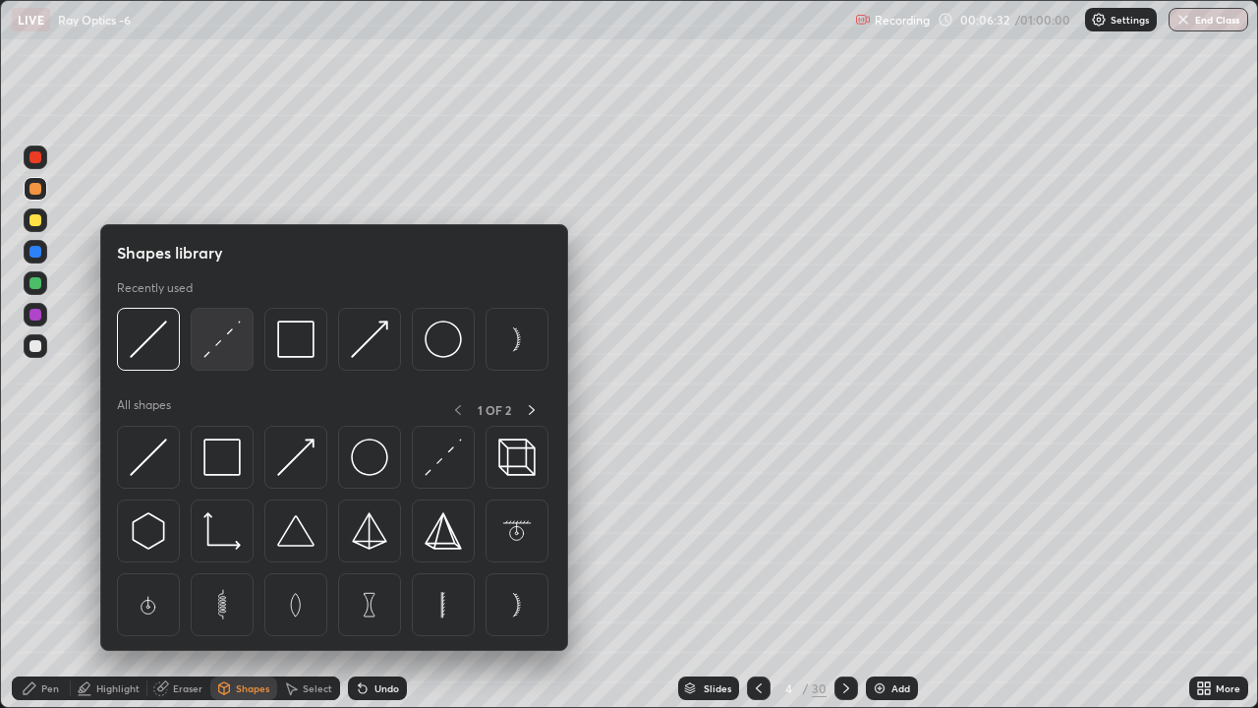
click at [210, 355] on img at bounding box center [221, 338] width 37 height 37
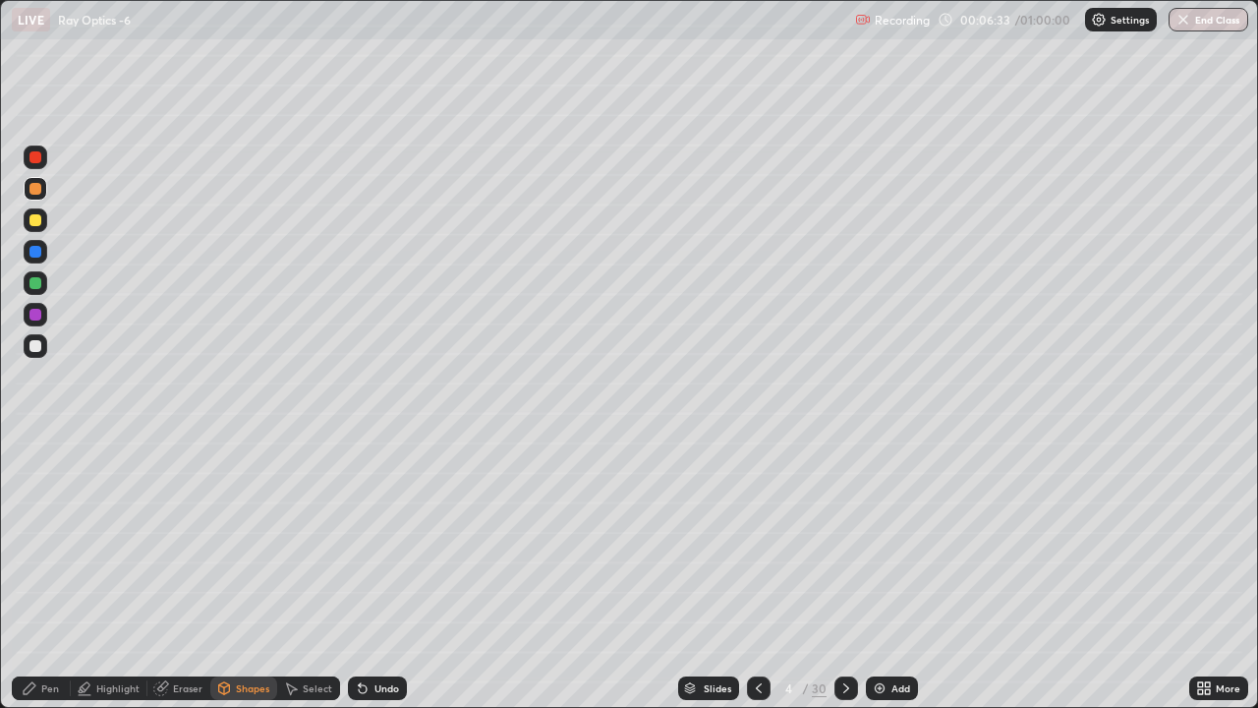
click at [29, 254] on div at bounding box center [35, 252] width 12 height 12
click at [239, 591] on div "Shapes" at bounding box center [252, 688] width 33 height 10
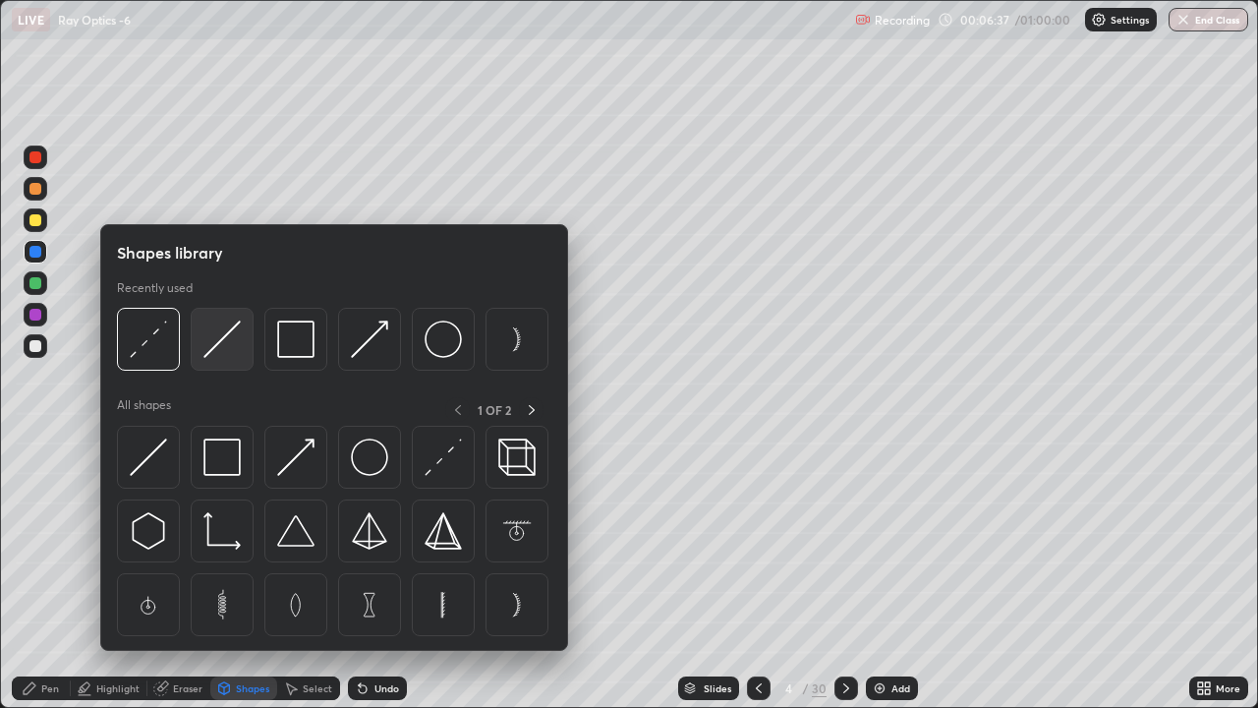
click at [198, 352] on div at bounding box center [222, 339] width 63 height 63
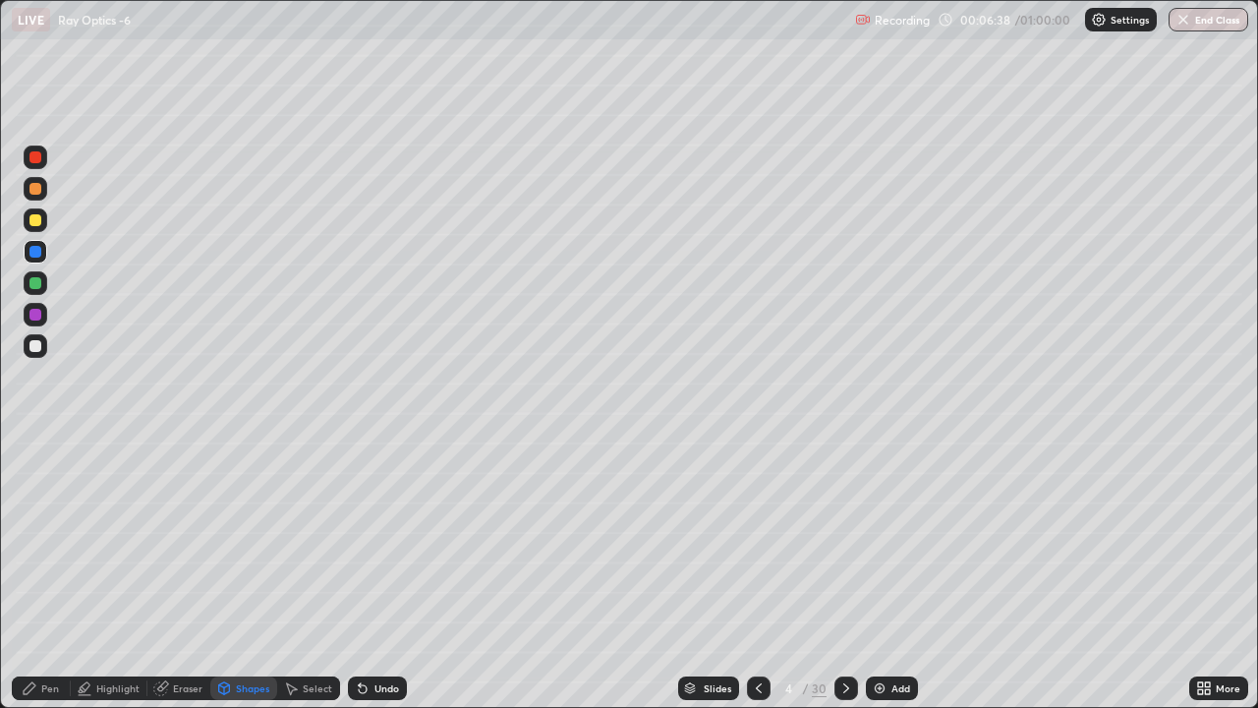
click at [38, 197] on div at bounding box center [36, 189] width 24 height 24
click at [64, 591] on div "Pen" at bounding box center [41, 688] width 59 height 24
click at [32, 346] on div at bounding box center [35, 346] width 12 height 12
click at [254, 591] on div "Shapes" at bounding box center [252, 688] width 33 height 10
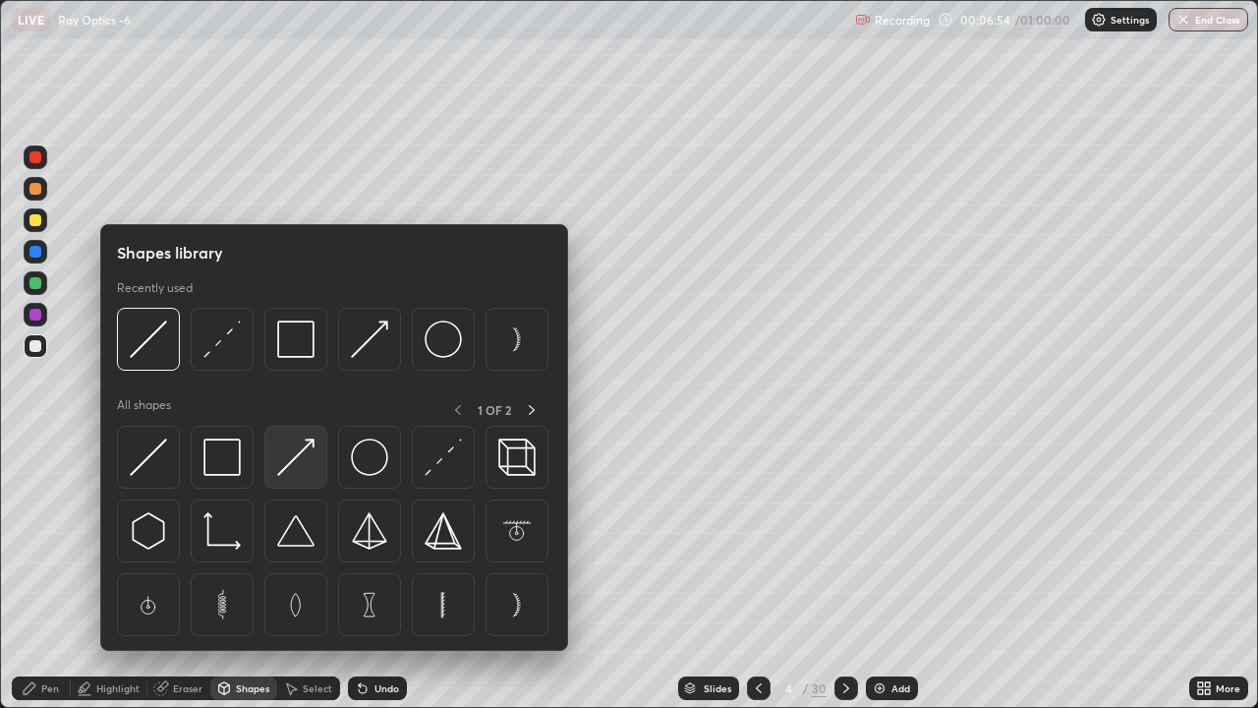
click at [290, 471] on img at bounding box center [295, 456] width 37 height 37
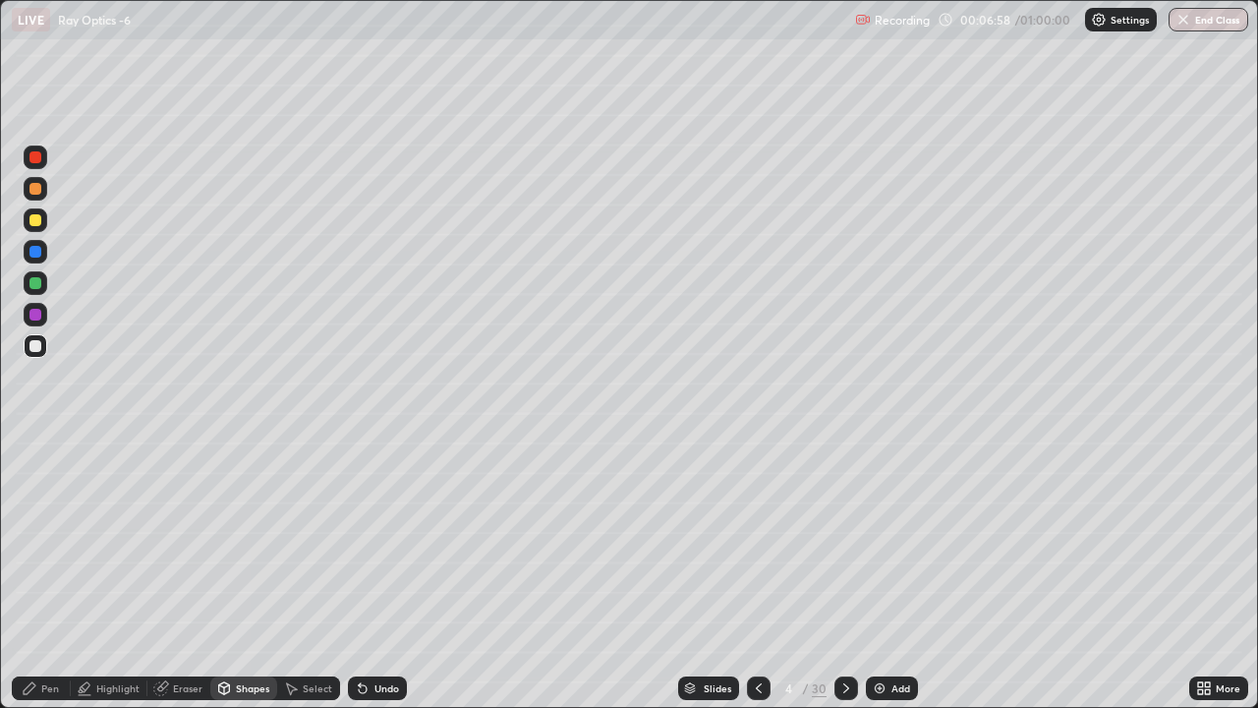
click at [43, 591] on div "Pen" at bounding box center [50, 688] width 18 height 10
click at [34, 194] on div at bounding box center [35, 189] width 12 height 12
click at [382, 591] on div "Undo" at bounding box center [386, 688] width 25 height 10
click at [375, 591] on div "Undo" at bounding box center [377, 688] width 59 height 24
click at [371, 591] on div "Undo" at bounding box center [377, 688] width 59 height 24
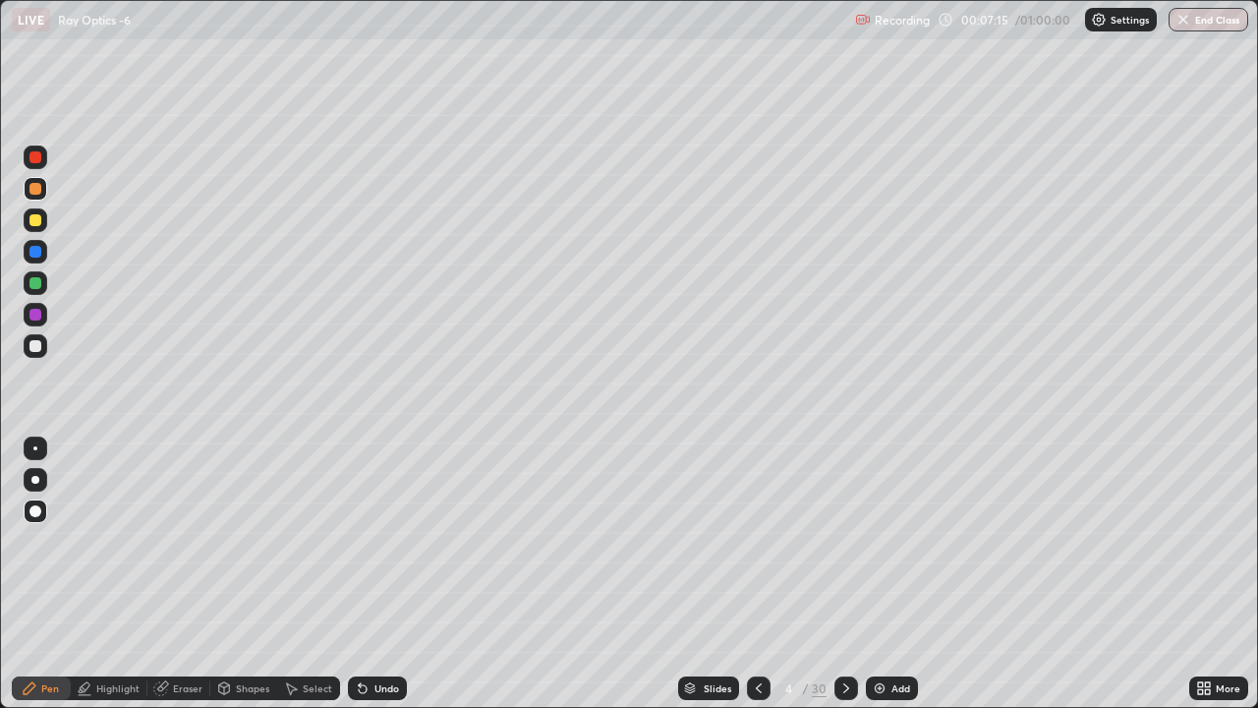
click at [384, 591] on div "Undo" at bounding box center [377, 688] width 59 height 24
click at [386, 591] on div "Undo" at bounding box center [377, 688] width 59 height 24
click at [392, 591] on div "Undo" at bounding box center [386, 688] width 25 height 10
click at [891, 591] on div "Add" at bounding box center [900, 688] width 19 height 10
click at [35, 220] on div at bounding box center [35, 220] width 12 height 12
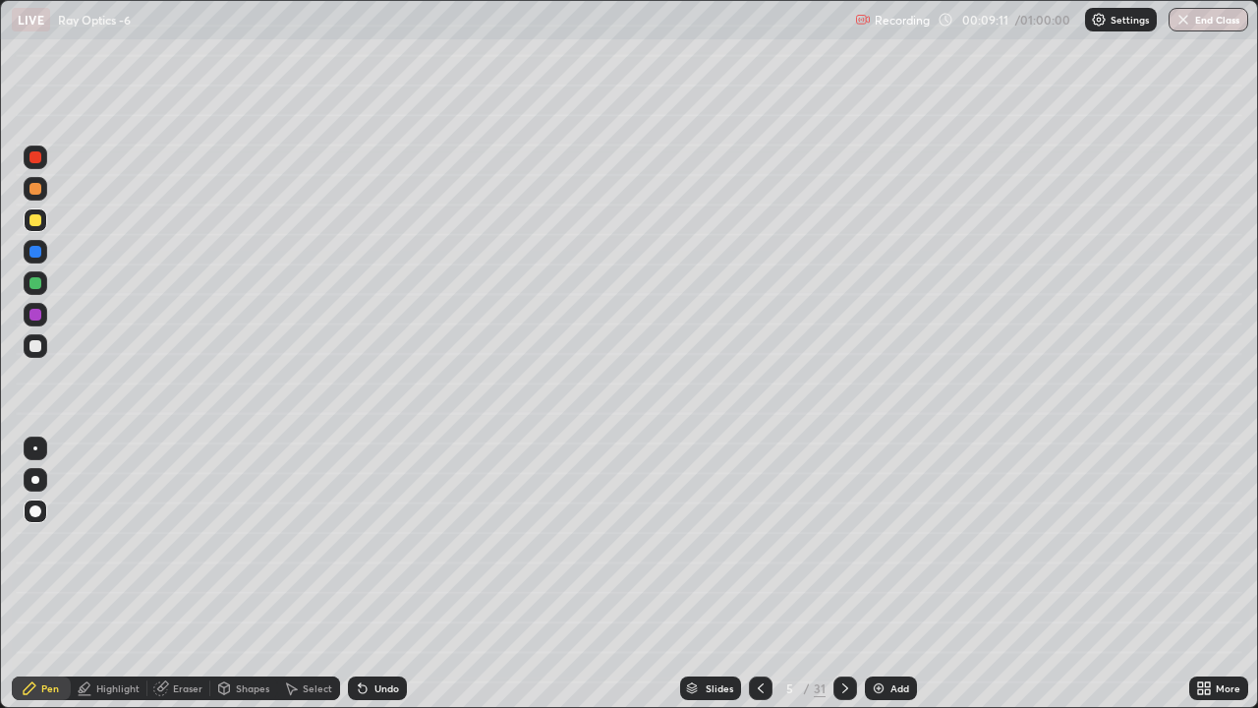
click at [243, 591] on div "Shapes" at bounding box center [252, 688] width 33 height 10
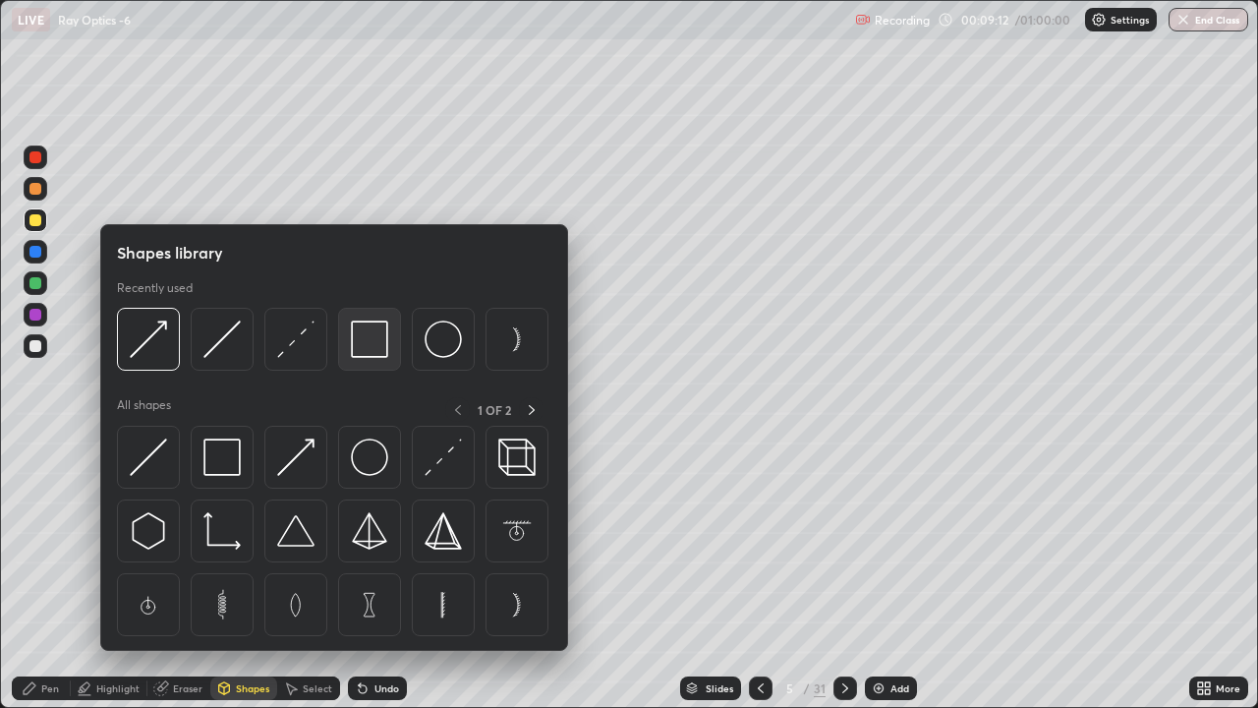
click at [365, 346] on img at bounding box center [369, 338] width 37 height 37
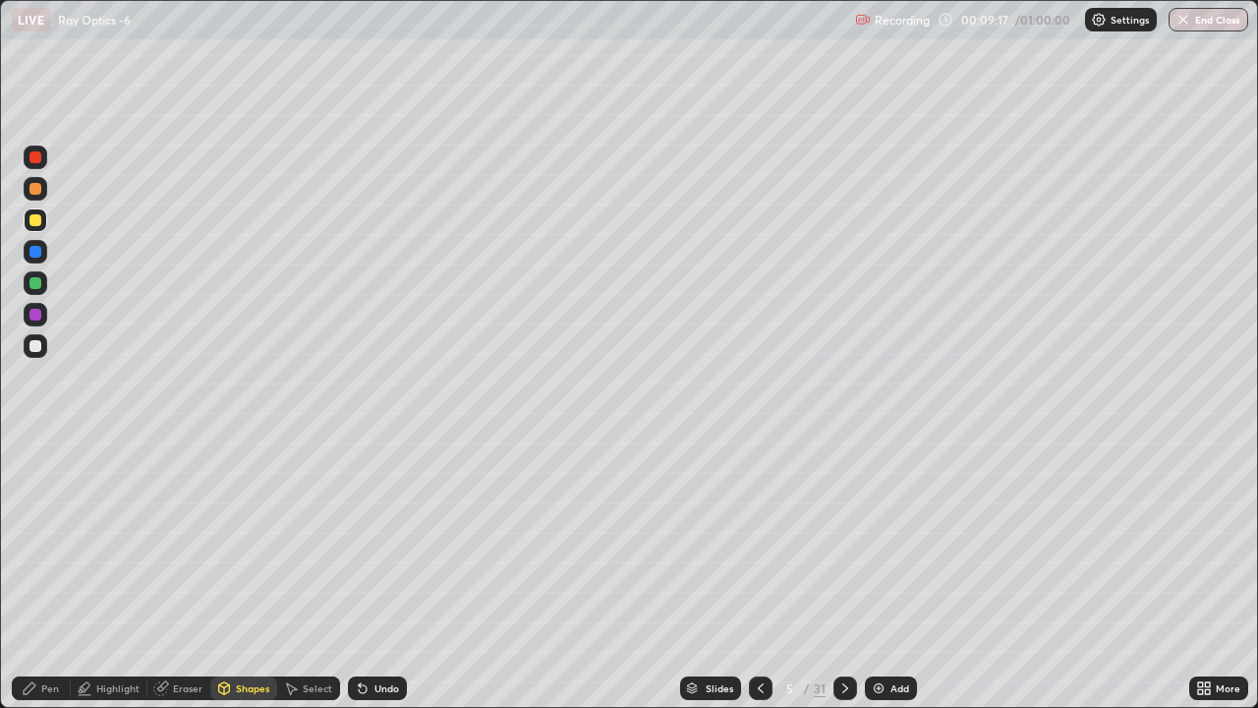
click at [116, 591] on div "Highlight" at bounding box center [109, 688] width 77 height 24
click at [36, 338] on div at bounding box center [36, 346] width 24 height 24
click at [49, 591] on div "Pen" at bounding box center [50, 688] width 18 height 10
